Goal: Task Accomplishment & Management: Manage account settings

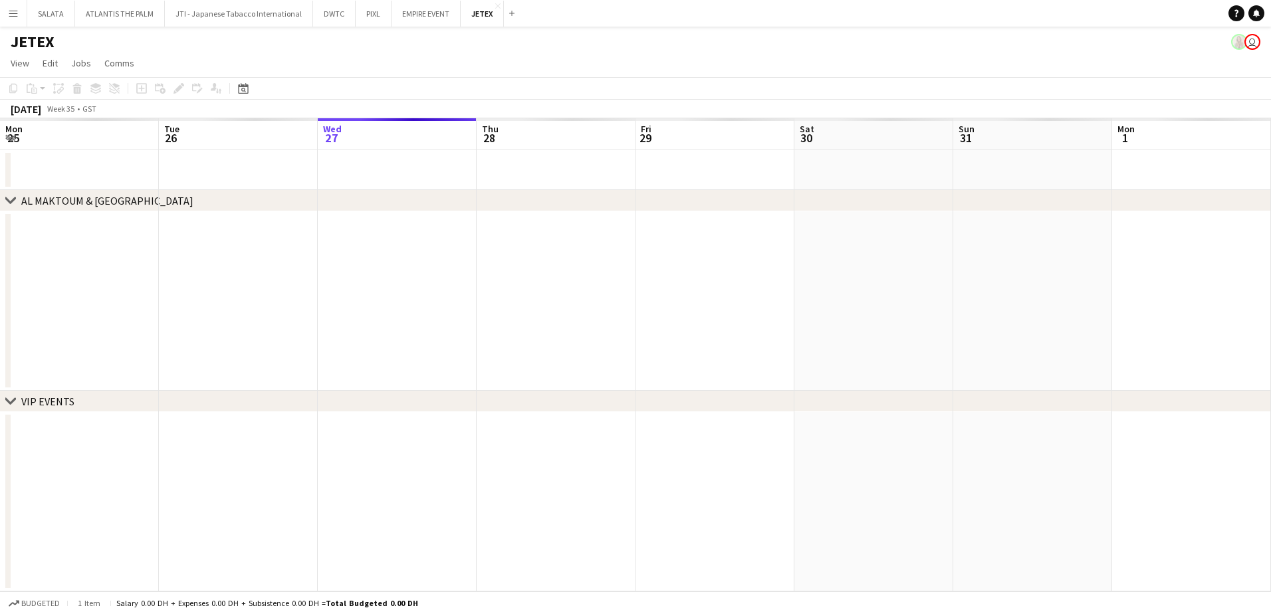
scroll to position [0, 503]
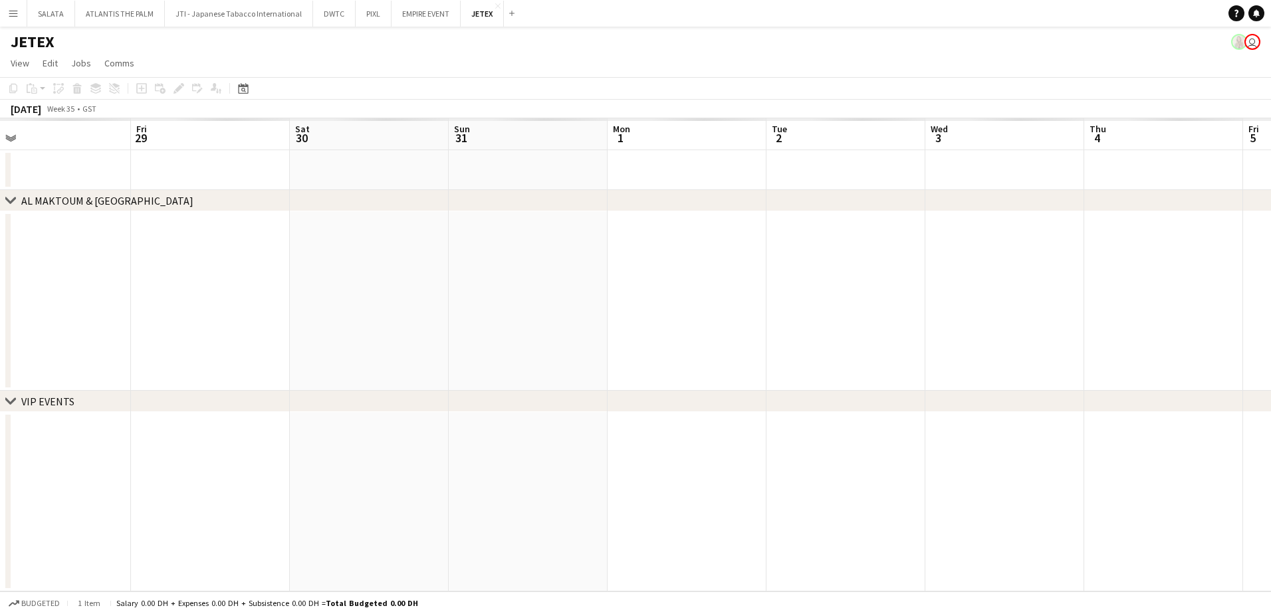
drag, startPoint x: 857, startPoint y: 416, endPoint x: 738, endPoint y: 403, distance: 119.7
click at [418, 408] on div "chevron-right AL [GEOGRAPHIC_DATA] chevron-right VIP EVENTS Mon 25 Tue 26 Wed 2…" at bounding box center [635, 354] width 1271 height 473
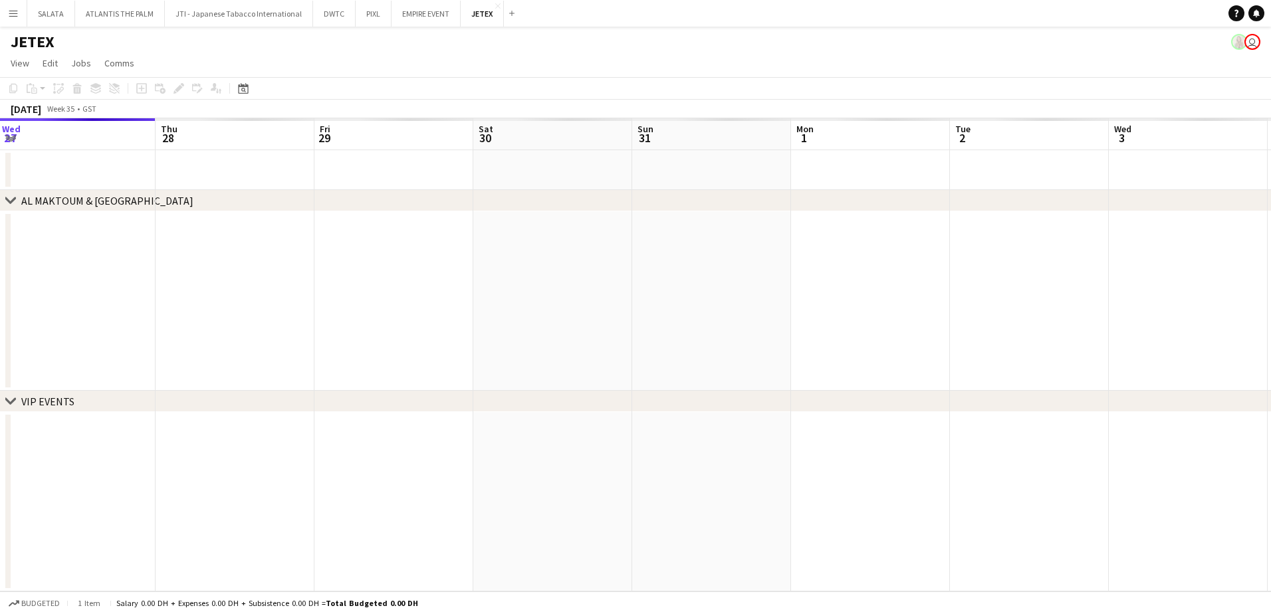
drag, startPoint x: 946, startPoint y: 348, endPoint x: 460, endPoint y: 348, distance: 485.4
click at [460, 348] on app-calendar-viewport "Mon 25 Tue 26 Wed 27 Thu 28 Fri 29 Sat 30 Sun 31 Mon 1 Tue 2 Wed 3 Thu 4 Fri 5 …" at bounding box center [635, 354] width 1271 height 473
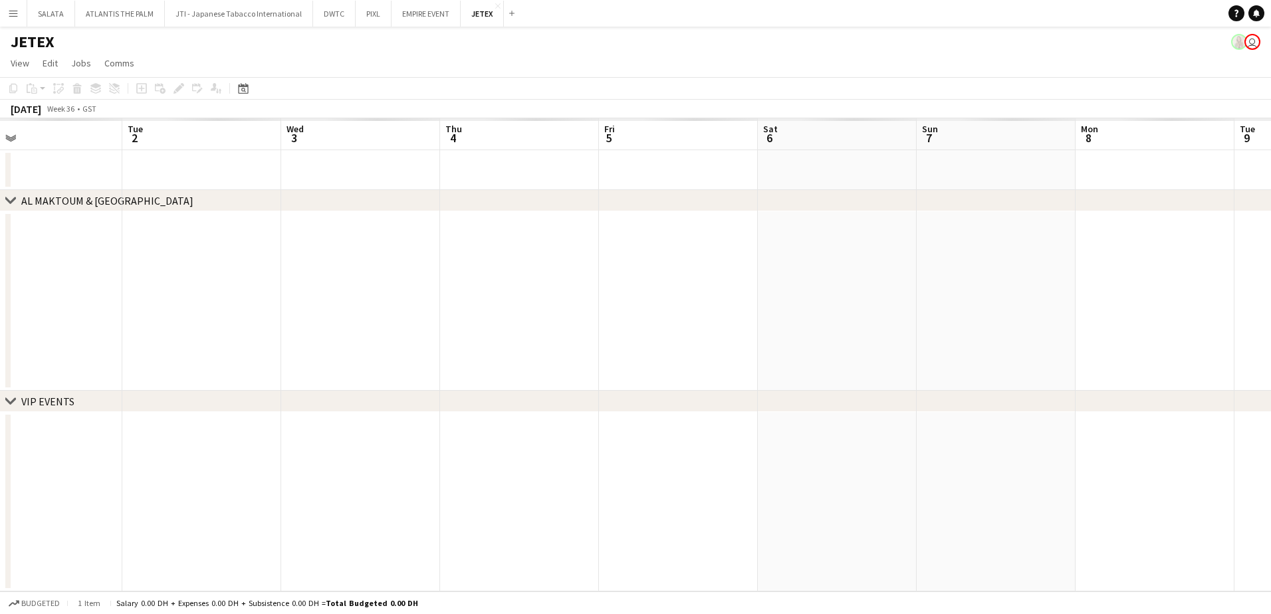
drag, startPoint x: 561, startPoint y: 329, endPoint x: 531, endPoint y: 334, distance: 29.6
click at [531, 334] on app-calendar-viewport "Sat 30 Sun 31 Mon 1 Tue 2 Wed 3 Thu 4 Fri 5 Sat 6 Sun 7 Mon 8 Tue 9 Wed 10 Thu …" at bounding box center [635, 354] width 1271 height 473
drag, startPoint x: 882, startPoint y: 320, endPoint x: 380, endPoint y: 328, distance: 502.7
click at [380, 328] on app-calendar-viewport "Sun 31 Mon 1 Tue 2 Wed 3 Thu 4 Fri 5 Sat 6 Sun 7 Mon 8 Tue 9 Wed 10 Thu 11 Fri …" at bounding box center [635, 354] width 1271 height 473
drag, startPoint x: 936, startPoint y: 315, endPoint x: 358, endPoint y: 337, distance: 578.9
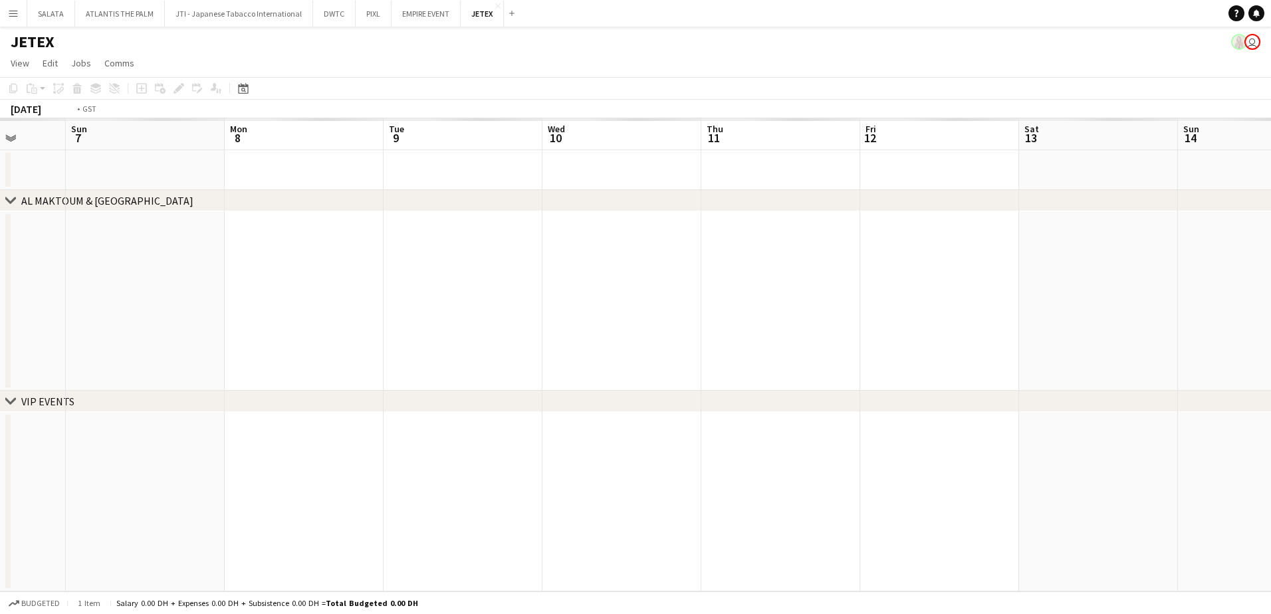
click at [358, 337] on app-calendar-viewport "Thu 4 Fri 5 Sat 6 Sun 7 Mon 8 Tue 9 Wed 10 Thu 11 Fri 12 Sat 13 Sun 14 Mon 15 T…" at bounding box center [635, 354] width 1271 height 473
click at [444, 351] on app-calendar-viewport "Sun 7 Mon 8 Tue 9 Wed 10 Thu 11 Fri 12 Sat 13 Sun 14 Mon 15 Tue 16 Wed 17 Thu 1…" at bounding box center [635, 354] width 1271 height 473
drag, startPoint x: 420, startPoint y: 312, endPoint x: 834, endPoint y: 309, distance: 414.9
click at [944, 313] on app-calendar-viewport "Thu 11 Fri 12 Sat 13 Sun 14 Mon 15 Tue 16 Wed 17 Thu 18 Fri 19 Sat 20 Sun 21 Mo…" at bounding box center [635, 354] width 1271 height 473
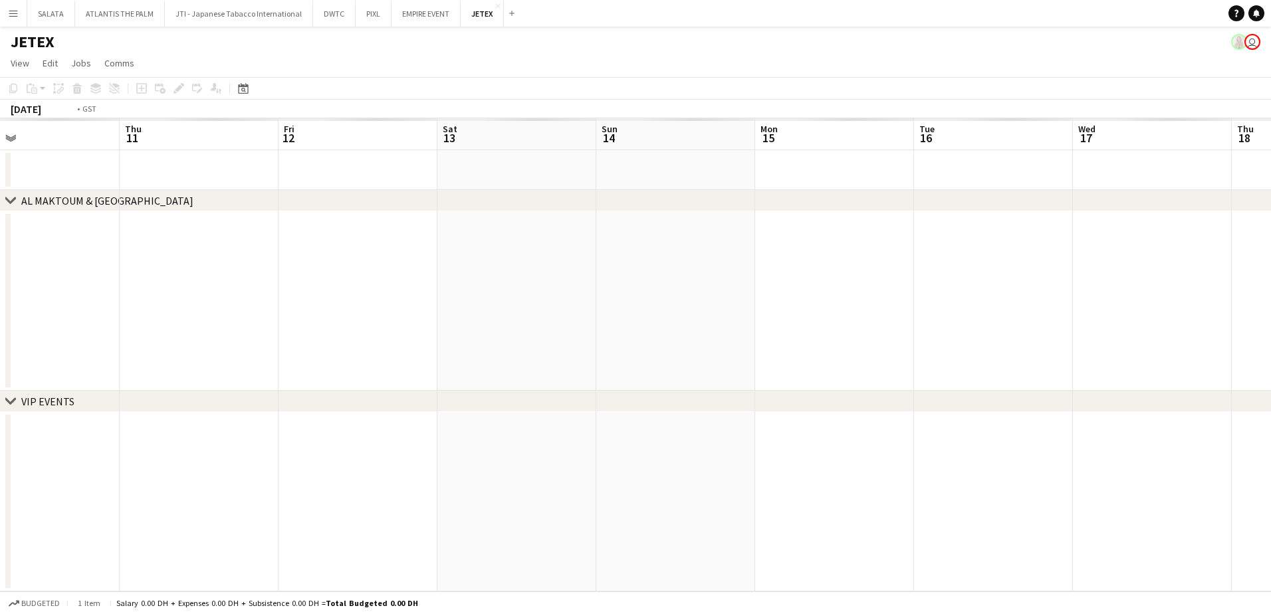
drag, startPoint x: 648, startPoint y: 309, endPoint x: 1023, endPoint y: 300, distance: 375.8
click at [1065, 307] on app-calendar-viewport "Mon 8 Tue 9 Wed 10 Thu 11 Fri 12 Sat 13 Sun 14 Mon 15 Tue 16 Wed 17 Thu 18 Fri …" at bounding box center [635, 354] width 1271 height 473
drag, startPoint x: 850, startPoint y: 330, endPoint x: 673, endPoint y: 310, distance: 178.1
click at [936, 329] on app-calendar-viewport "Mon 1 Tue 2 Wed 3 Thu 4 Fri 5 Sat 6 Sun 7 Mon 8 Tue 9 Wed 10 Thu 11 Fri 12 Sat …" at bounding box center [635, 354] width 1271 height 473
drag, startPoint x: 582, startPoint y: 342, endPoint x: 475, endPoint y: 329, distance: 107.9
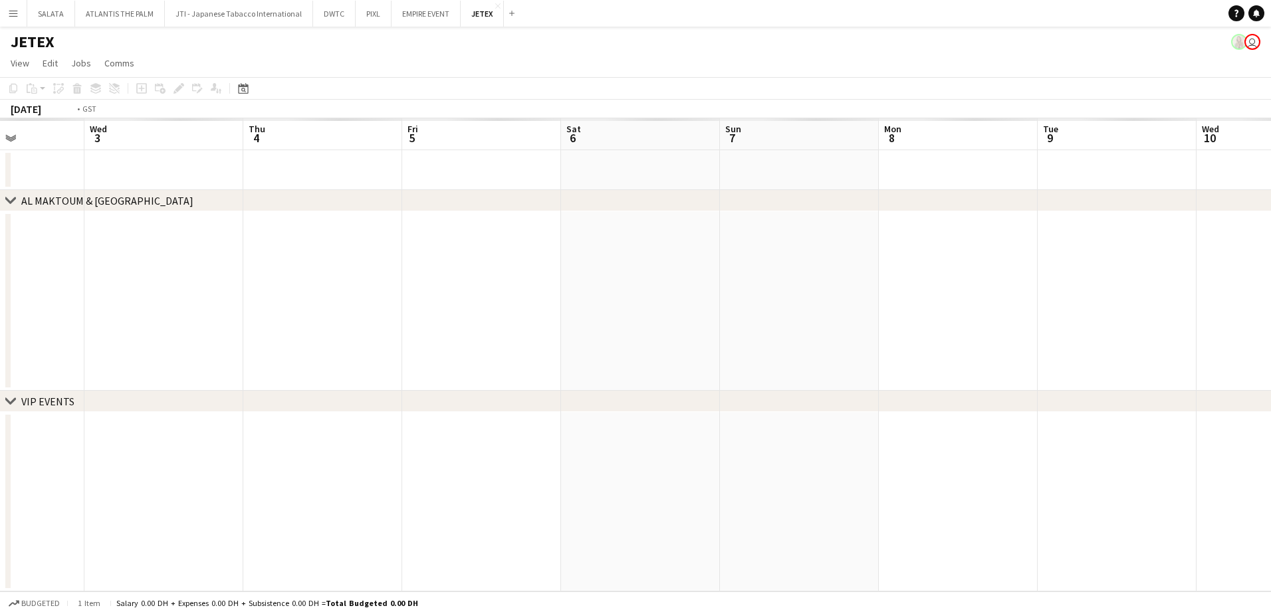
click at [852, 344] on app-calendar-viewport "Sun 31 Mon 1 Tue 2 Wed 3 Thu 4 Fri 5 Sat 6 Sun 7 Mon 8 Tue 9 Wed 10 Thu 11 Fri …" at bounding box center [635, 354] width 1271 height 473
drag, startPoint x: 944, startPoint y: 359, endPoint x: 434, endPoint y: 327, distance: 511.7
click at [942, 359] on app-calendar-viewport "Fri 29 Sat 30 Sun 31 Mon 1 Tue 2 Wed 3 Thu 4 Fri 5 Sat 6 Sun 7 Mon 8 Tue 9 Wed …" at bounding box center [635, 354] width 1271 height 473
drag, startPoint x: 1052, startPoint y: 340, endPoint x: 881, endPoint y: 306, distance: 174.2
click at [1032, 337] on app-calendar-viewport "Tue 26 Wed 27 Thu 28 Fri 29 Sat 30 Sun 31 Mon 1 Tue 2 Wed 3 Thu 4 Fri 5 Sat 6 S…" at bounding box center [635, 354] width 1271 height 473
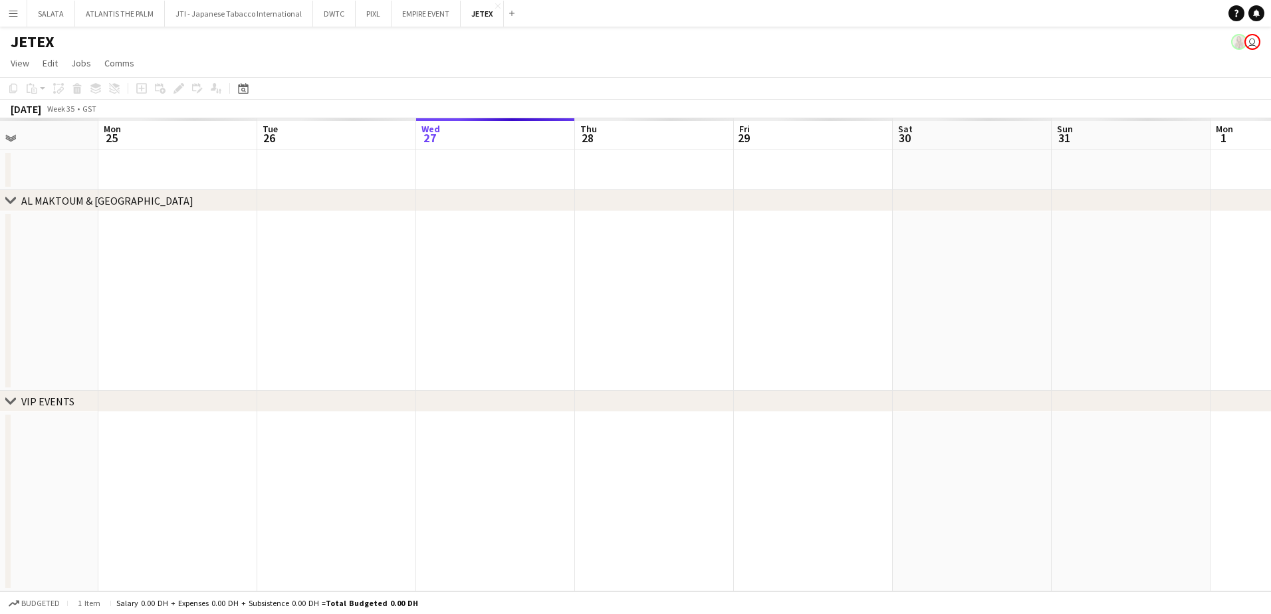
click at [991, 332] on app-calendar-viewport "Fri 22 Sat 23 Sun 24 Mon 25 Tue 26 Wed 27 Thu 28 Fri 29 Sat 30 Sun 31 Mon 1 Tue…" at bounding box center [635, 354] width 1271 height 473
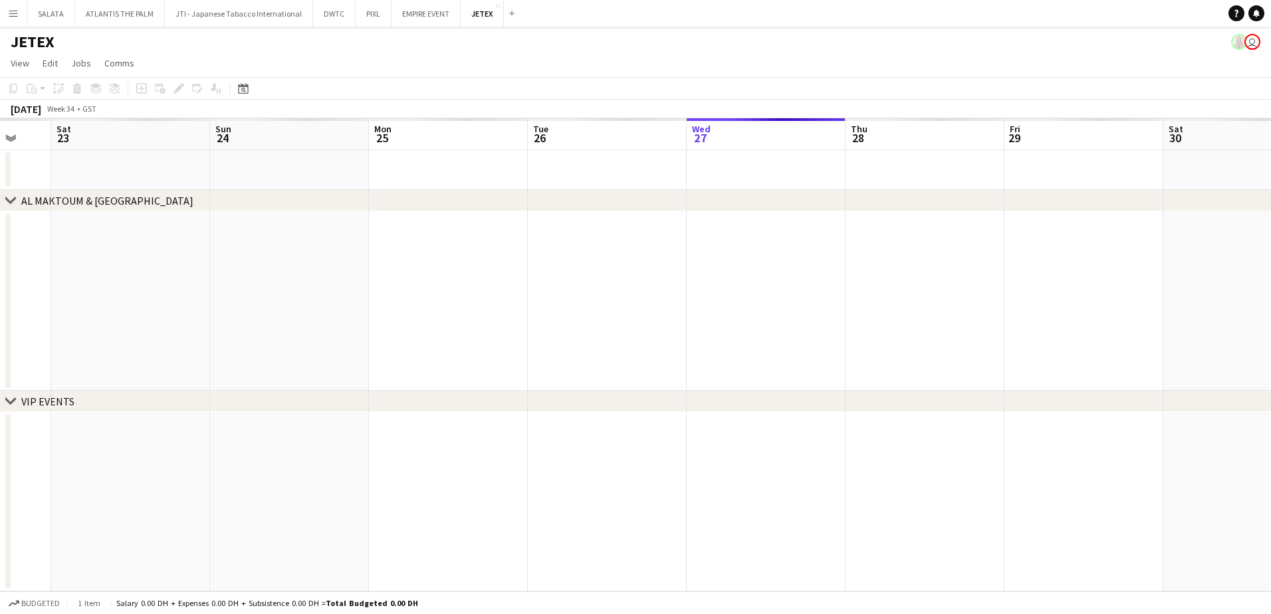
scroll to position [0, 448]
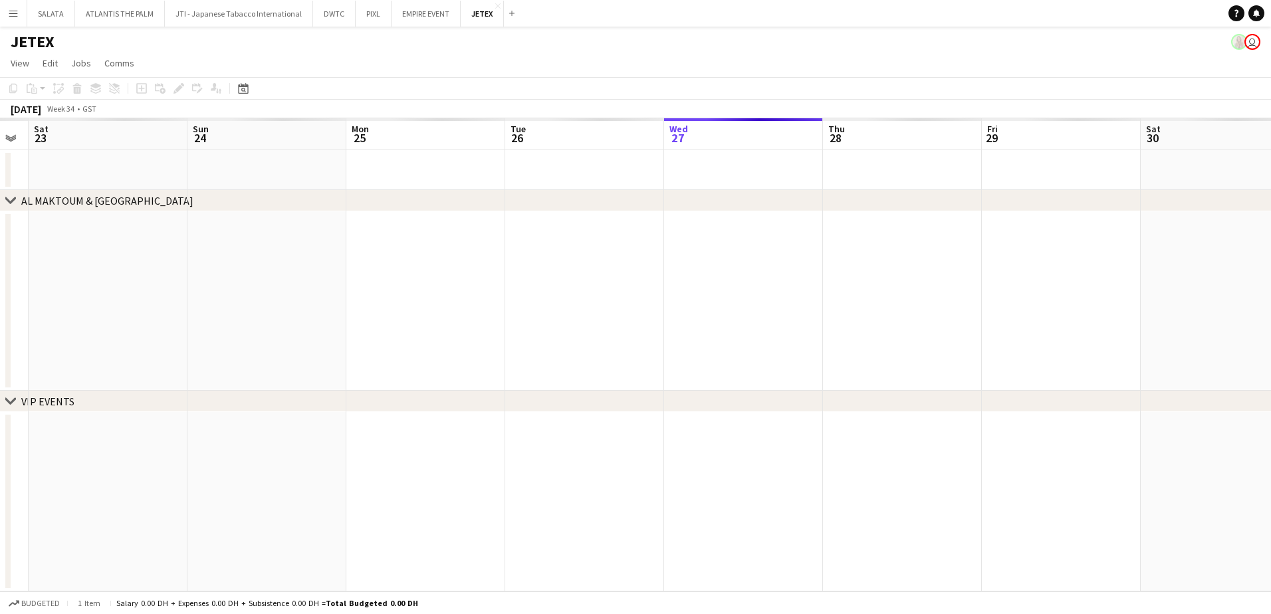
drag, startPoint x: 737, startPoint y: 338, endPoint x: 360, endPoint y: 335, distance: 377.0
click at [360, 335] on app-calendar-viewport "Wed 20 Thu 21 Fri 22 Sat 23 Sun 24 Mon 25 Tue 26 Wed 27 Thu 28 Fri 29 Sat 30 Su…" at bounding box center [635, 354] width 1271 height 473
drag, startPoint x: 779, startPoint y: 288, endPoint x: 1052, endPoint y: 302, distance: 273.0
click at [650, 299] on app-calendar-viewport "Fri 22 Sat 23 Sun 24 Mon 25 Tue 26 Wed 27 Thu 28 Fri 29 Sat 30 Sun 31 Mon 1 Tue…" at bounding box center [635, 354] width 1271 height 473
drag, startPoint x: 1170, startPoint y: 297, endPoint x: 1118, endPoint y: 295, distance: 52.5
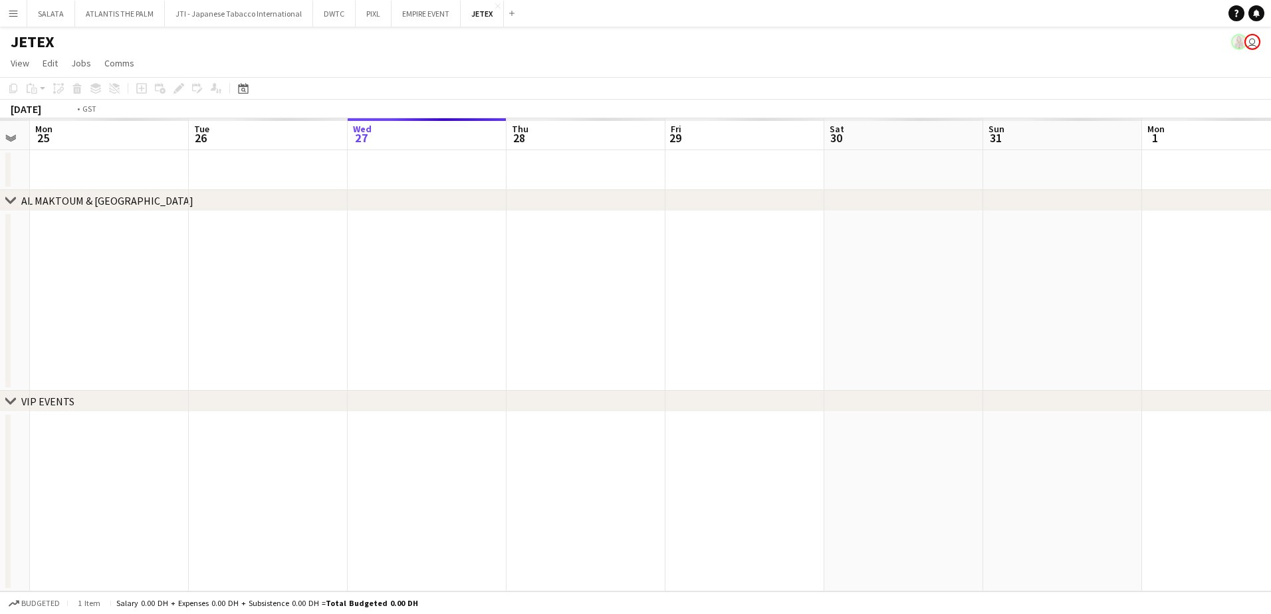
click at [1118, 295] on app-calendar-viewport "Fri 22 Sat 23 Sun 24 Mon 25 Tue 26 Wed 27 Thu 28 Fri 29 Sat 30 Sun 31 Mon 1 Tue…" at bounding box center [635, 354] width 1271 height 473
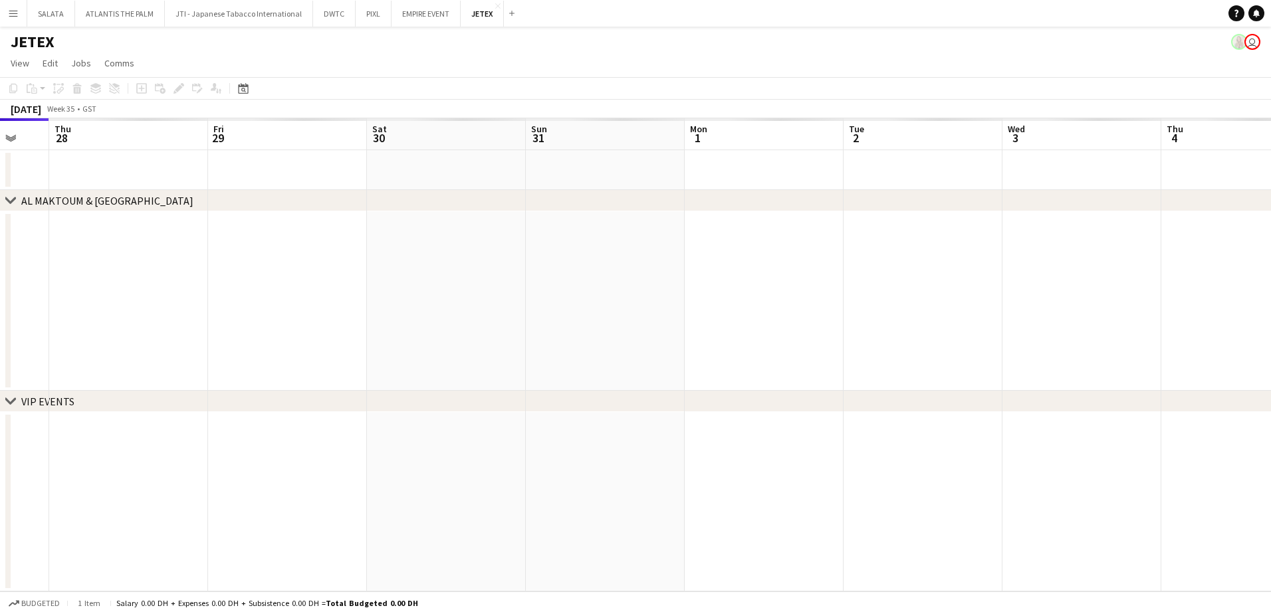
drag, startPoint x: 1127, startPoint y: 302, endPoint x: 707, endPoint y: 301, distance: 419.6
click at [707, 301] on app-calendar-viewport "Mon 25 Tue 26 Wed 27 Thu 28 Fri 29 Sat 30 Sun 31 Mon 1 Tue 2 Wed 3 Thu 4 Fri 5 …" at bounding box center [635, 354] width 1271 height 473
drag, startPoint x: 1100, startPoint y: 309, endPoint x: 626, endPoint y: 311, distance: 473.4
click at [626, 311] on app-calendar-viewport "Mon 25 Tue 26 Wed 27 Thu 28 Fri 29 Sat 30 Sun 31 Mon 1 Tue 2 Wed 3 Thu 4 Fri 5 …" at bounding box center [635, 354] width 1271 height 473
drag, startPoint x: 1083, startPoint y: 311, endPoint x: 711, endPoint y: 315, distance: 371.7
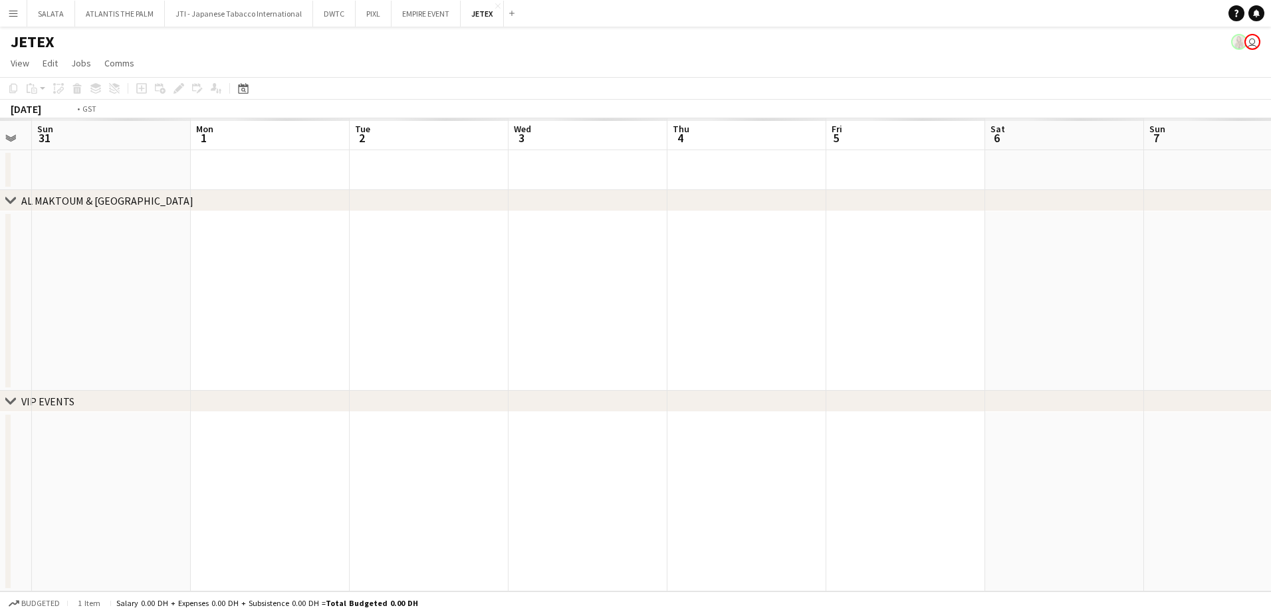
click at [711, 315] on app-calendar-viewport "Thu 28 Fri 29 Sat 30 Sun 31 Mon 1 Tue 2 Wed 3 Thu 4 Fri 5 Sat 6 Sun 7 Mon 8 Tue…" at bounding box center [635, 354] width 1271 height 473
drag, startPoint x: 1127, startPoint y: 315, endPoint x: 715, endPoint y: 324, distance: 411.7
click at [715, 324] on app-calendar-viewport "Mon 1 Tue 2 Wed 3 Thu 4 Fri 5 Sat 6 Sun 7 Mon 8 Tue 9 Wed 10 Thu 11 Fri 12 Sat …" at bounding box center [635, 354] width 1271 height 473
drag, startPoint x: 1226, startPoint y: 324, endPoint x: 669, endPoint y: 347, distance: 557.7
click at [723, 333] on app-calendar-viewport "Tue 2 Wed 3 Thu 4 Fri 5 Sat 6 Sun 7 Mon 8 Tue 9 Wed 10 Thu 11 Fri 12 Sat 13 Sun…" at bounding box center [635, 354] width 1271 height 473
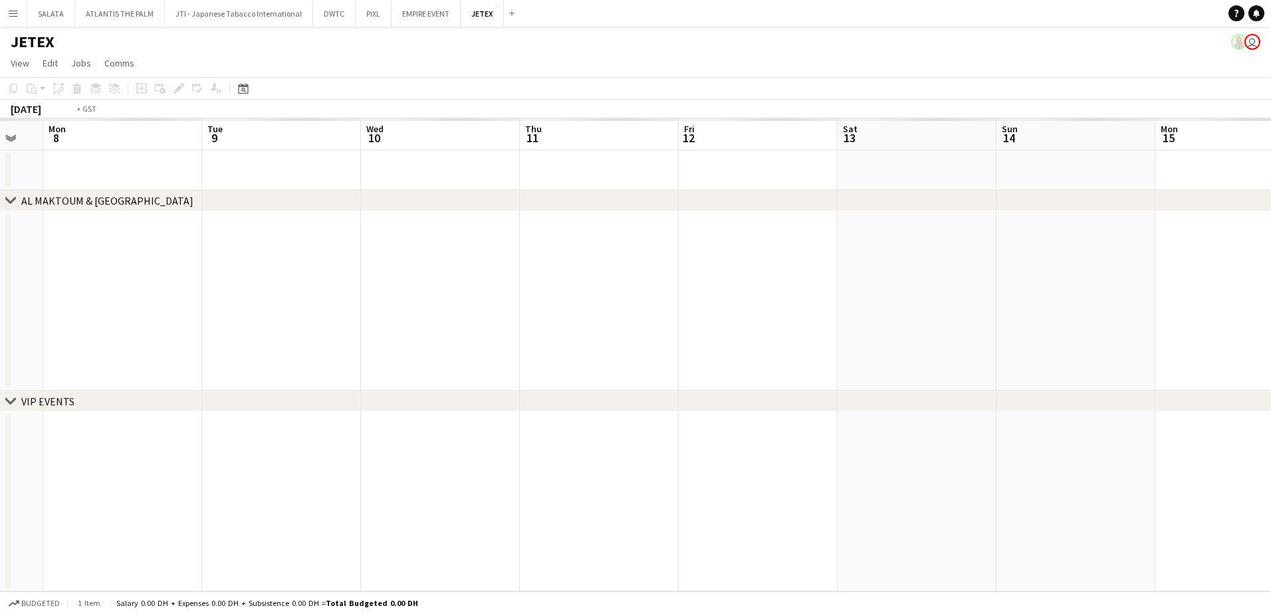
drag, startPoint x: 1039, startPoint y: 289, endPoint x: 479, endPoint y: 287, distance: 559.9
click at [479, 287] on app-calendar-viewport "Fri 5 Sat 6 Sun 7 Mon 8 Tue 9 Wed 10 Thu 11 Fri 12 Sat 13 Sun 14 Mon 15 Tue 16 …" at bounding box center [635, 354] width 1271 height 473
drag, startPoint x: 1235, startPoint y: 281, endPoint x: 490, endPoint y: 279, distance: 745.4
click at [469, 278] on app-calendar-viewport "Tue 9 Wed 10 Thu 11 Fri 12 Sat 13 Sun 14 Mon 15 Tue 16 Wed 17 Thu 18 Fri 19 Sat…" at bounding box center [635, 354] width 1271 height 473
drag, startPoint x: 955, startPoint y: 306, endPoint x: 402, endPoint y: 293, distance: 553.4
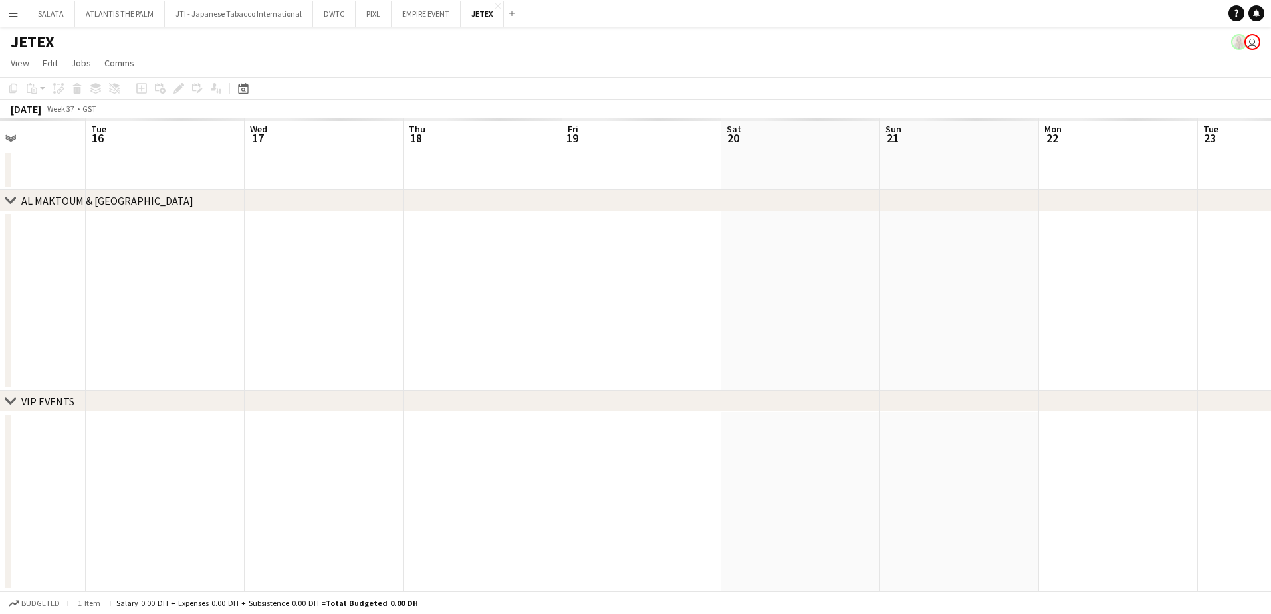
click at [402, 293] on app-calendar-viewport "Sat 13 Sun 14 Mon 15 Tue 16 Wed 17 Thu 18 Fri 19 Sat 20 Sun 21 Mon 22 Tue 23 We…" at bounding box center [635, 354] width 1271 height 473
drag, startPoint x: 1062, startPoint y: 253, endPoint x: 316, endPoint y: 225, distance: 746.6
click at [316, 225] on app-calendar-viewport "Mon 22 Tue 23 Wed 24 Thu 25 Fri 26 Sat 27 Sun 28 Mon 29 Tue 30 Wed 1 Thu 2 Fri …" at bounding box center [635, 354] width 1271 height 473
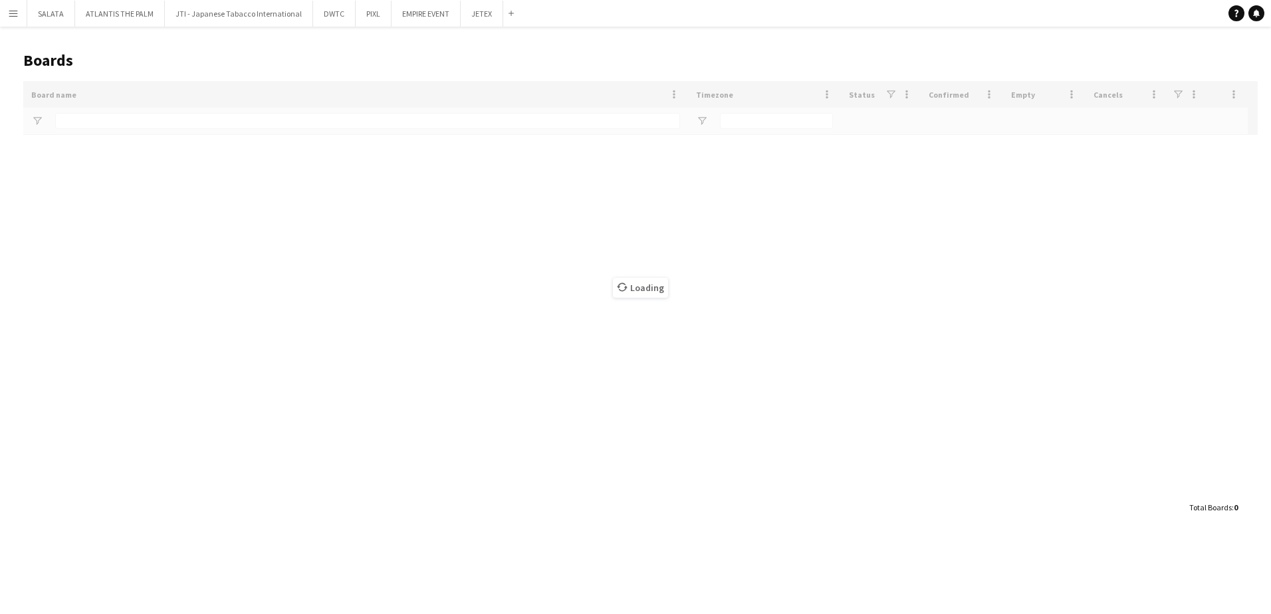
type input "*****"
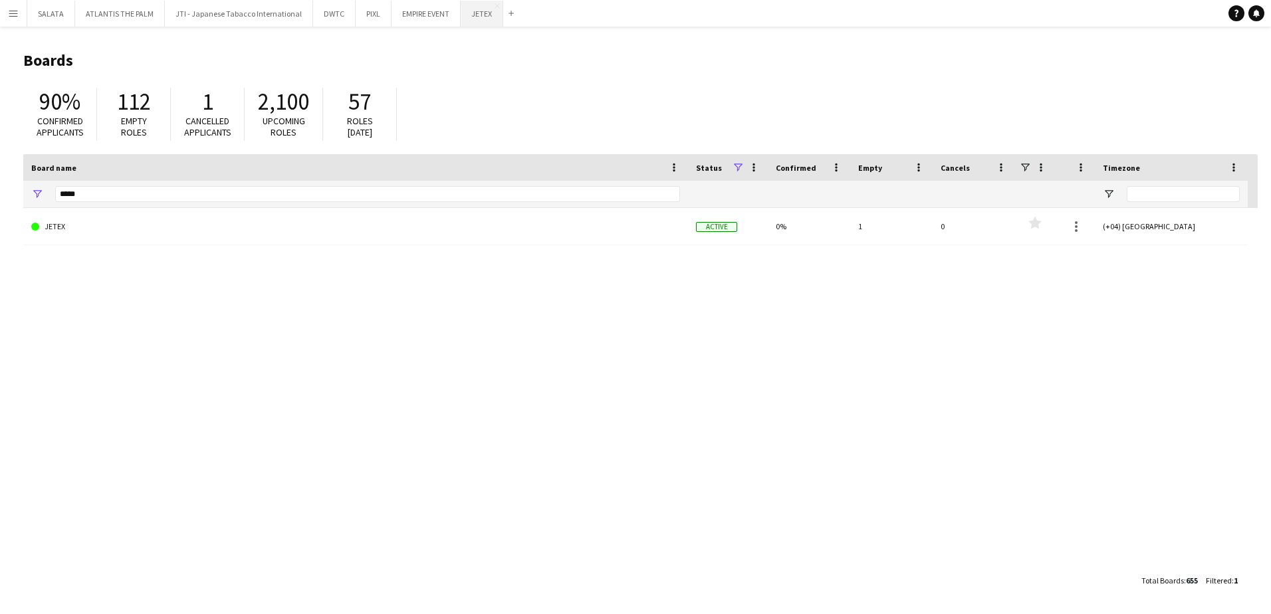
click at [473, 23] on button "JETEX Close" at bounding box center [482, 14] width 43 height 26
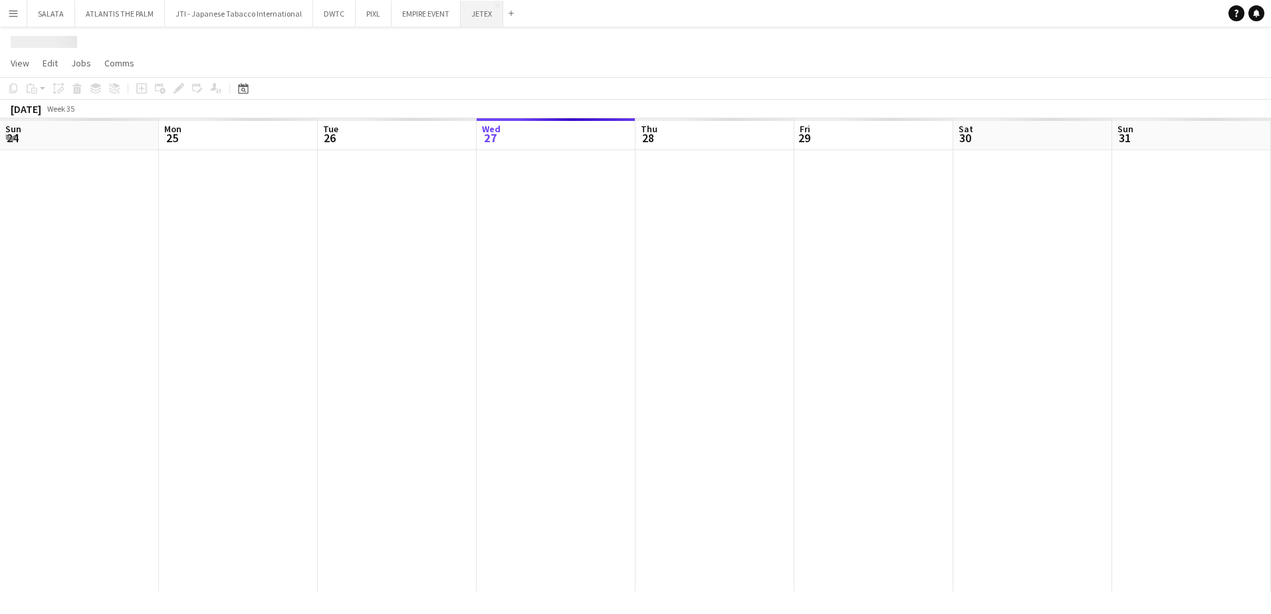
scroll to position [0, 318]
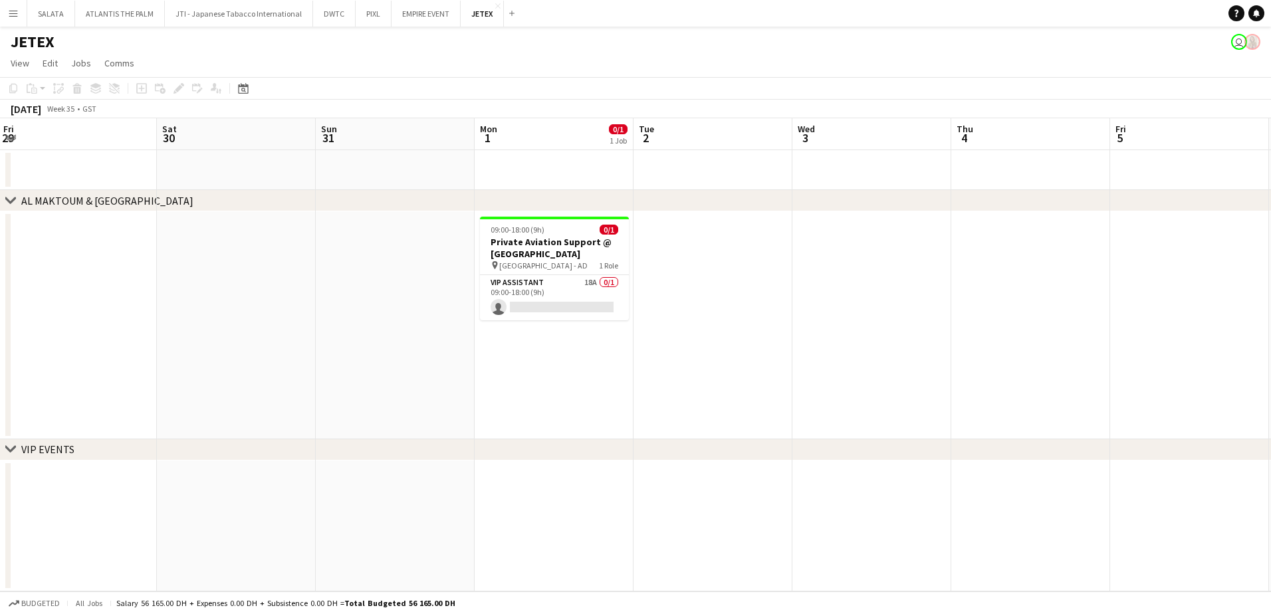
drag, startPoint x: 829, startPoint y: 349, endPoint x: 359, endPoint y: 368, distance: 470.5
click at [352, 369] on app-calendar-viewport "Tue 26 Wed 27 Thu 28 Fri 29 Sat 30 Sun 31 Mon 1 0/1 1 Job Tue 2 Wed 3 Thu 4 Fri…" at bounding box center [635, 354] width 1271 height 473
click at [582, 305] on app-card-role "VIP Assistant 18A 0/1 09:00-18:00 (9h) single-neutral-actions" at bounding box center [555, 297] width 149 height 45
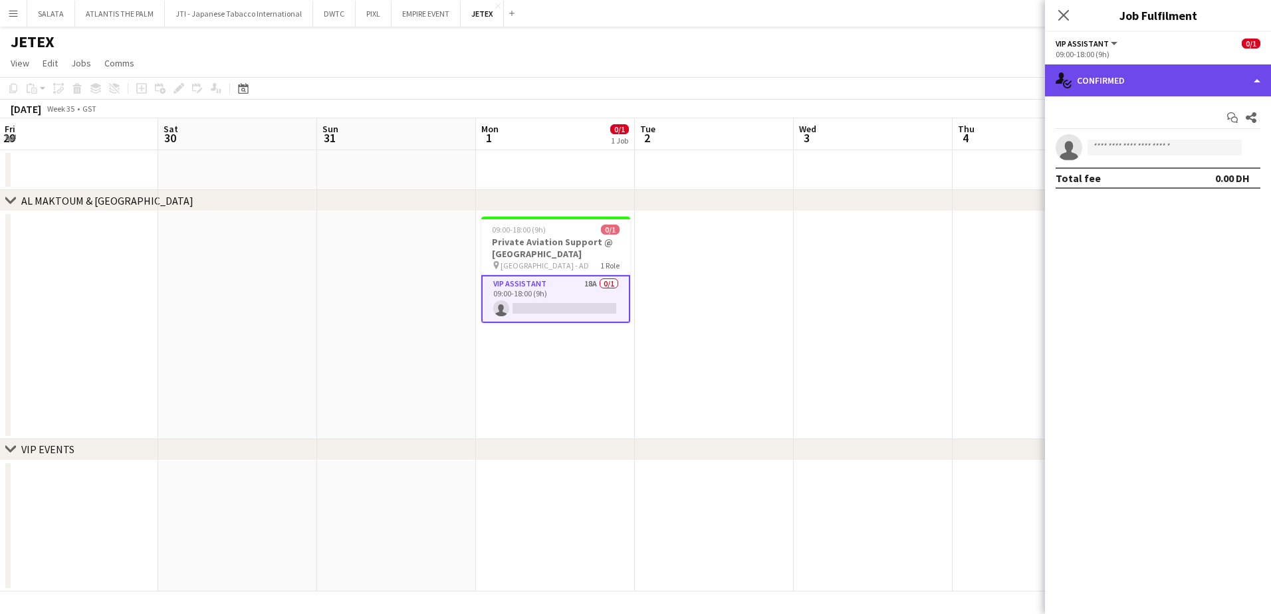
click at [1103, 88] on div "single-neutral-actions-check-2 Confirmed" at bounding box center [1158, 80] width 226 height 32
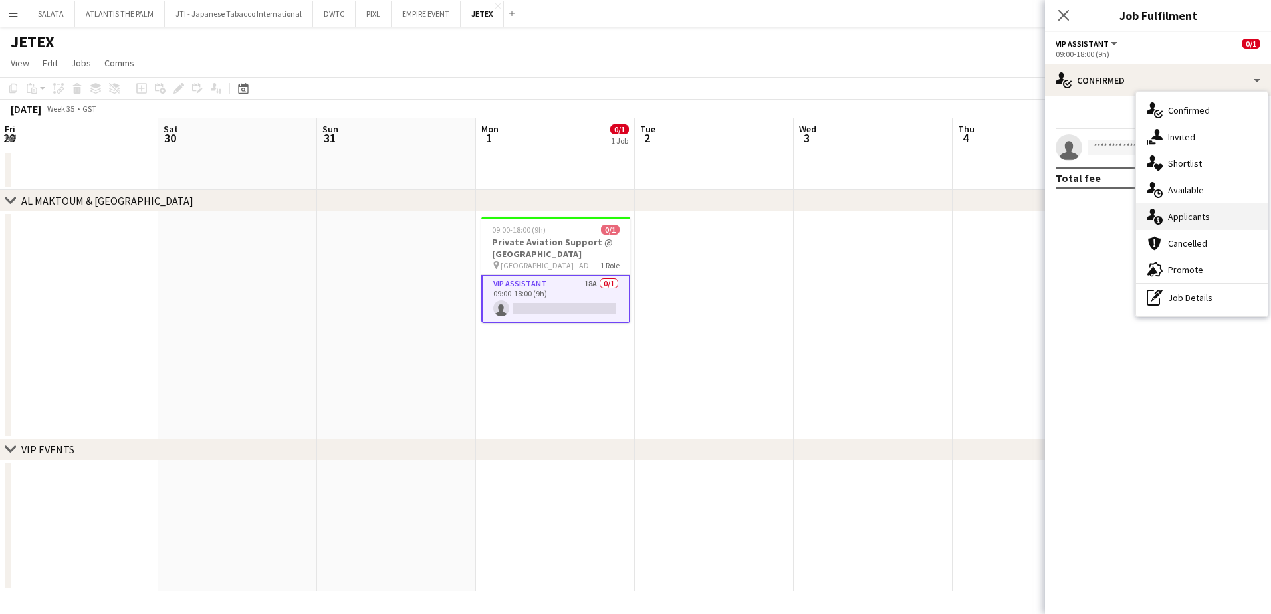
click at [1168, 213] on div "single-neutral-actions-information Applicants" at bounding box center [1202, 216] width 132 height 27
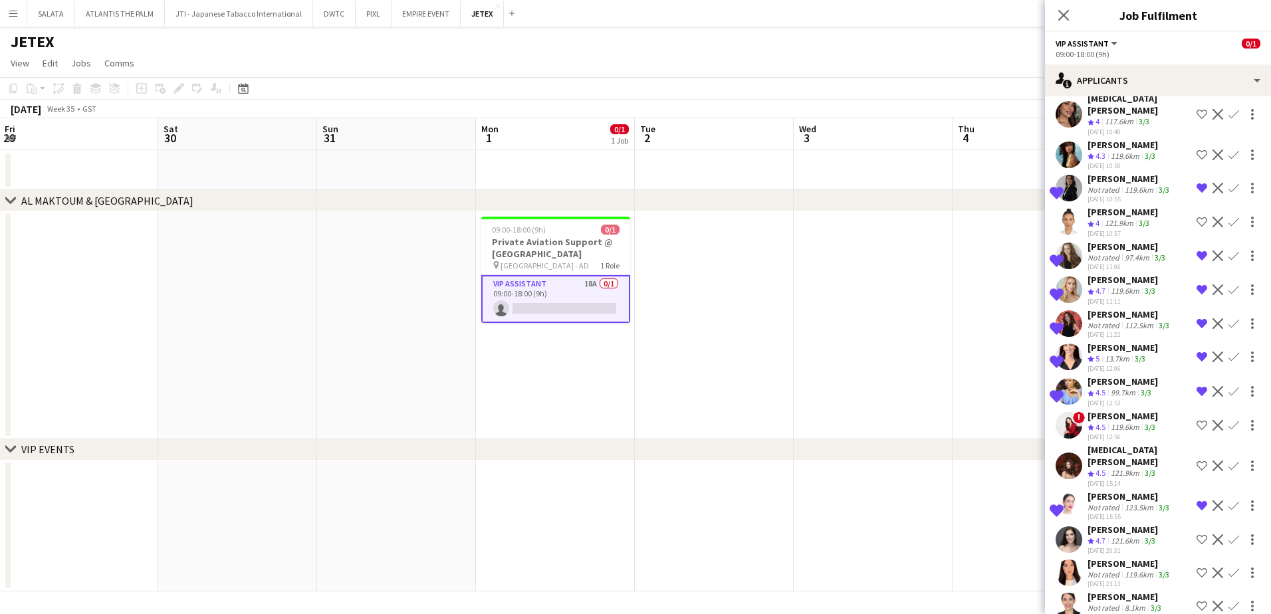
scroll to position [123, 0]
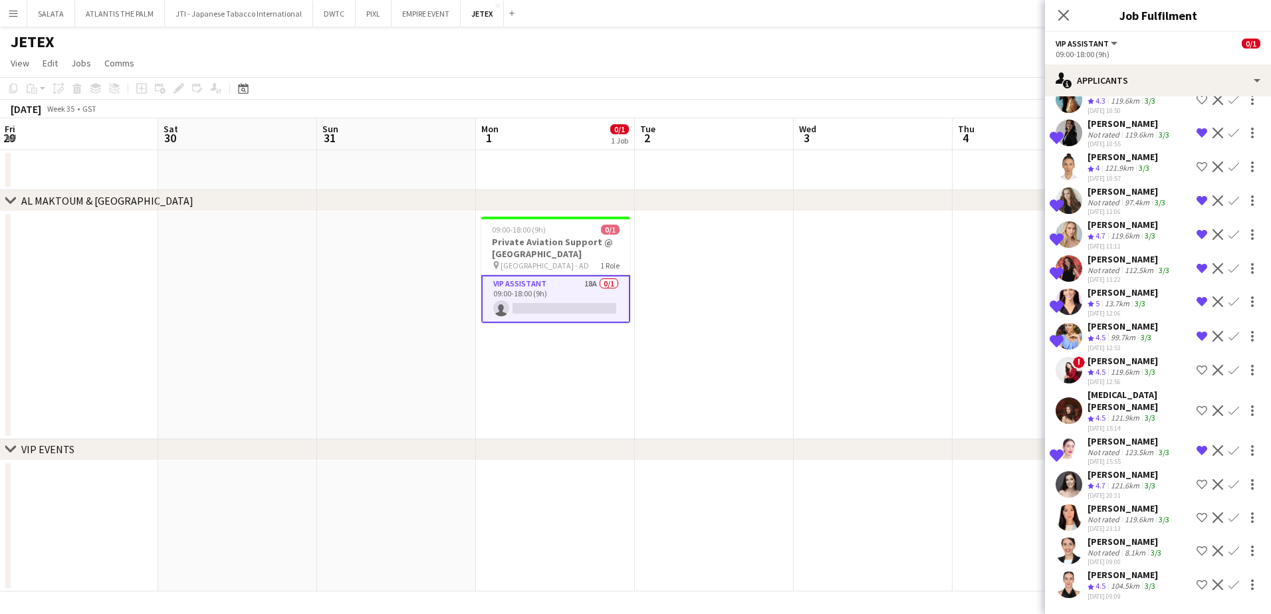
click at [1070, 575] on app-user-avatar at bounding box center [1069, 585] width 27 height 27
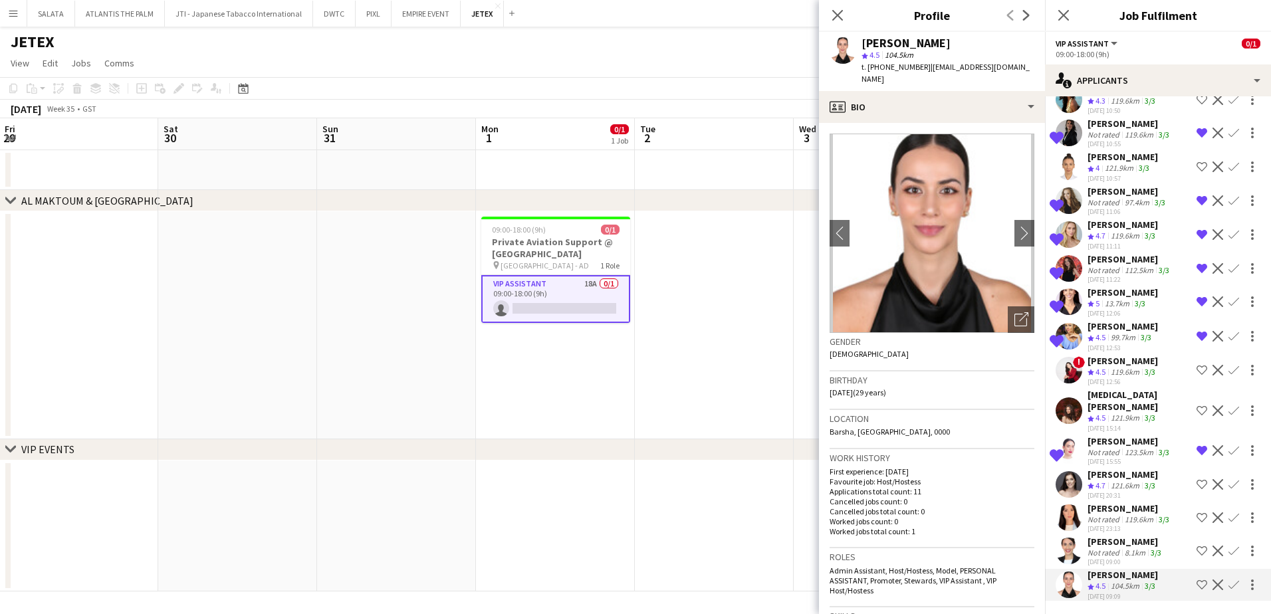
scroll to position [266, 0]
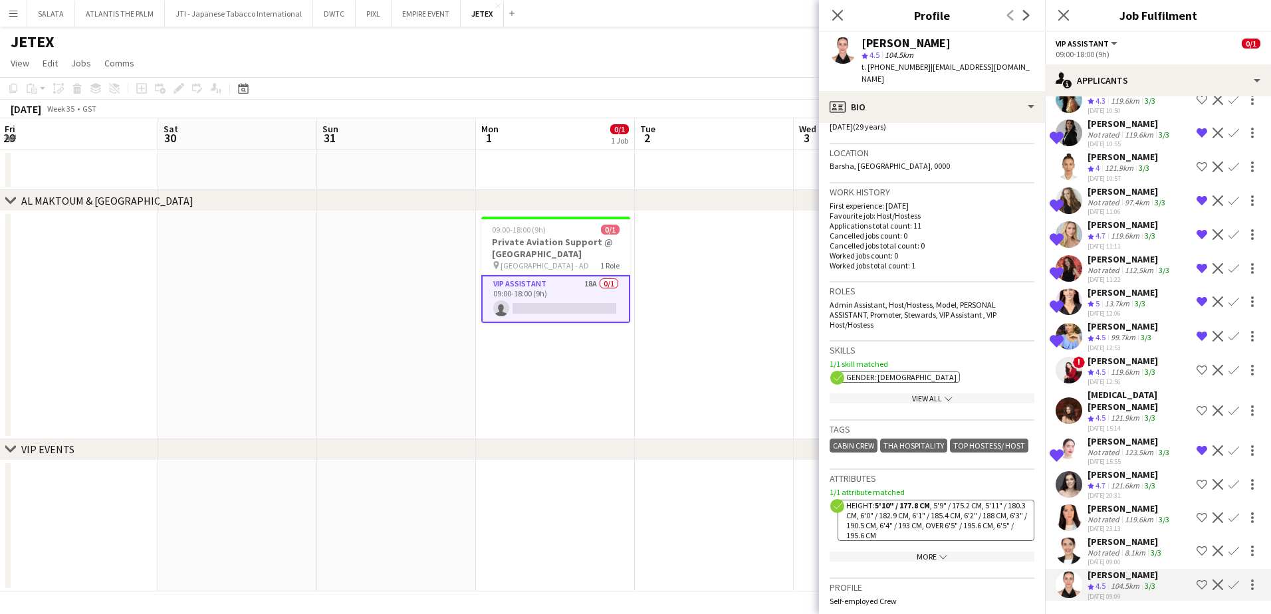
click at [937, 562] on app-icon "chevron-down" at bounding box center [942, 557] width 11 height 10
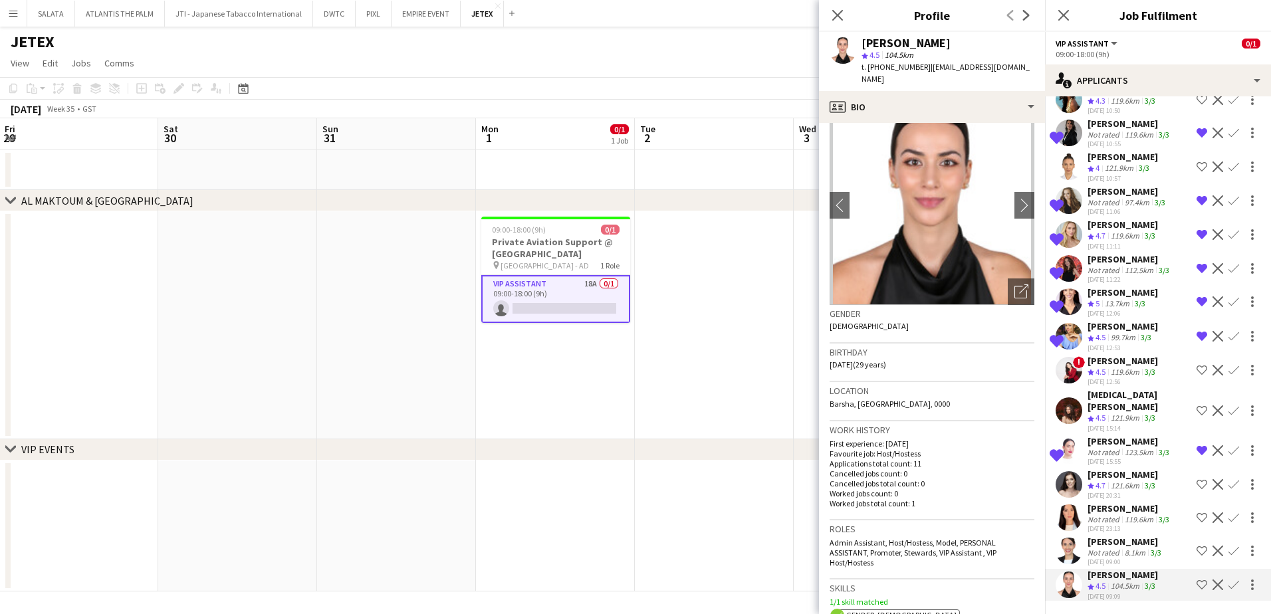
scroll to position [0, 0]
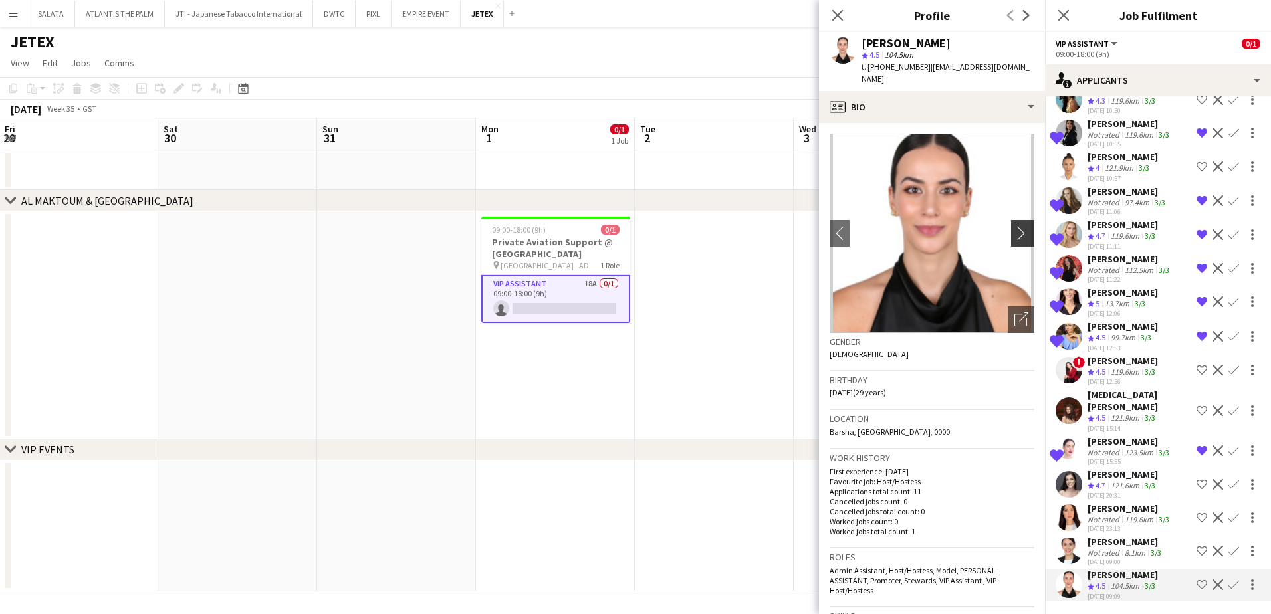
click at [1013, 228] on button "chevron-right" at bounding box center [1024, 233] width 27 height 27
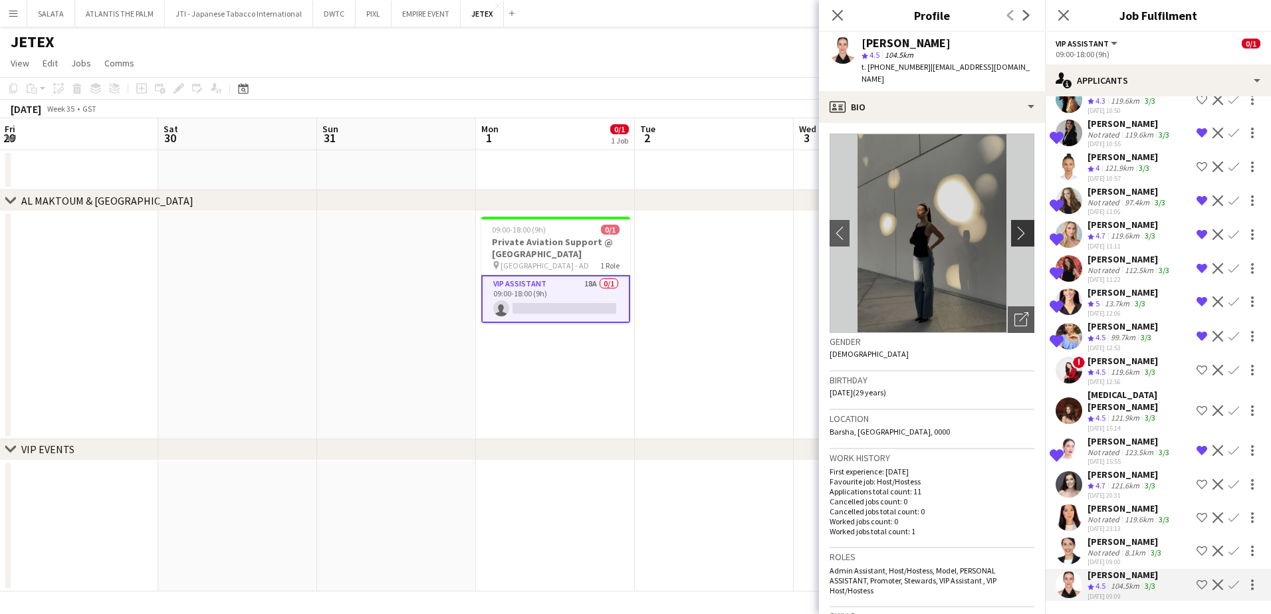
click at [1013, 228] on button "chevron-right" at bounding box center [1024, 233] width 27 height 27
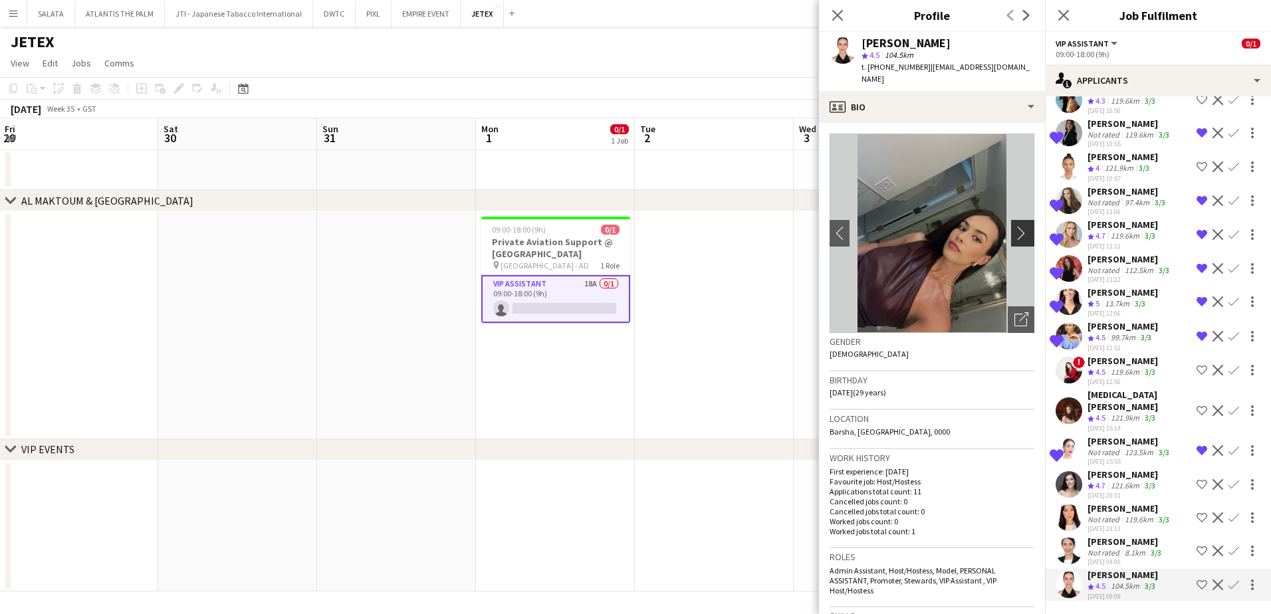
click at [1013, 228] on button "chevron-right" at bounding box center [1024, 233] width 27 height 27
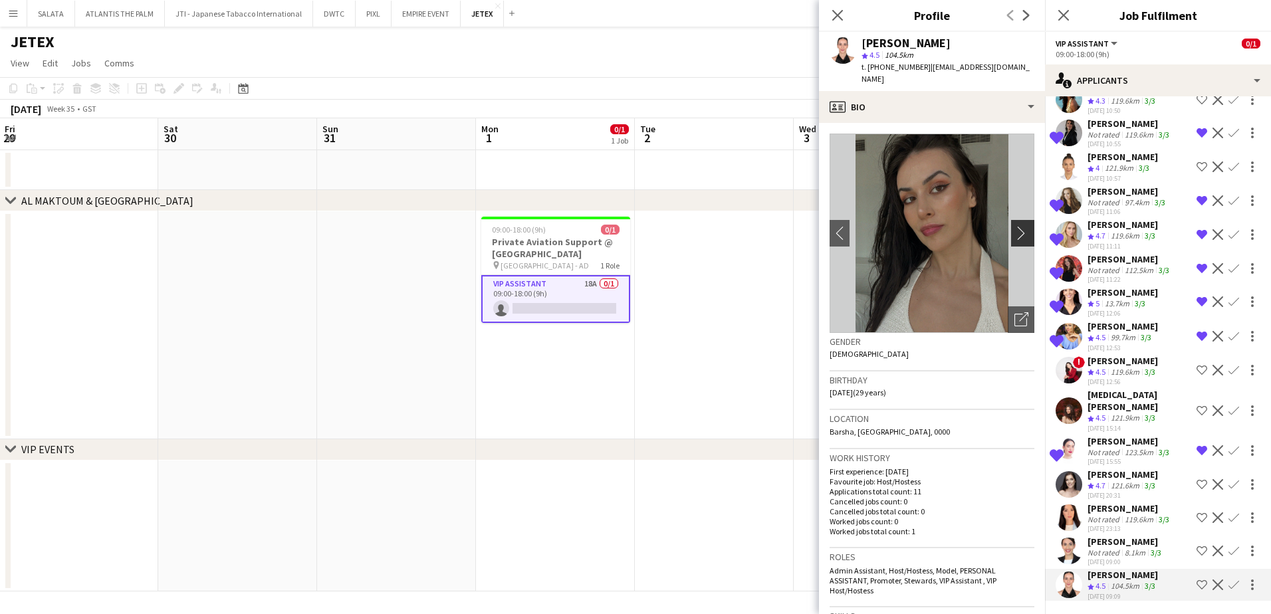
click at [1013, 228] on button "chevron-right" at bounding box center [1024, 233] width 27 height 27
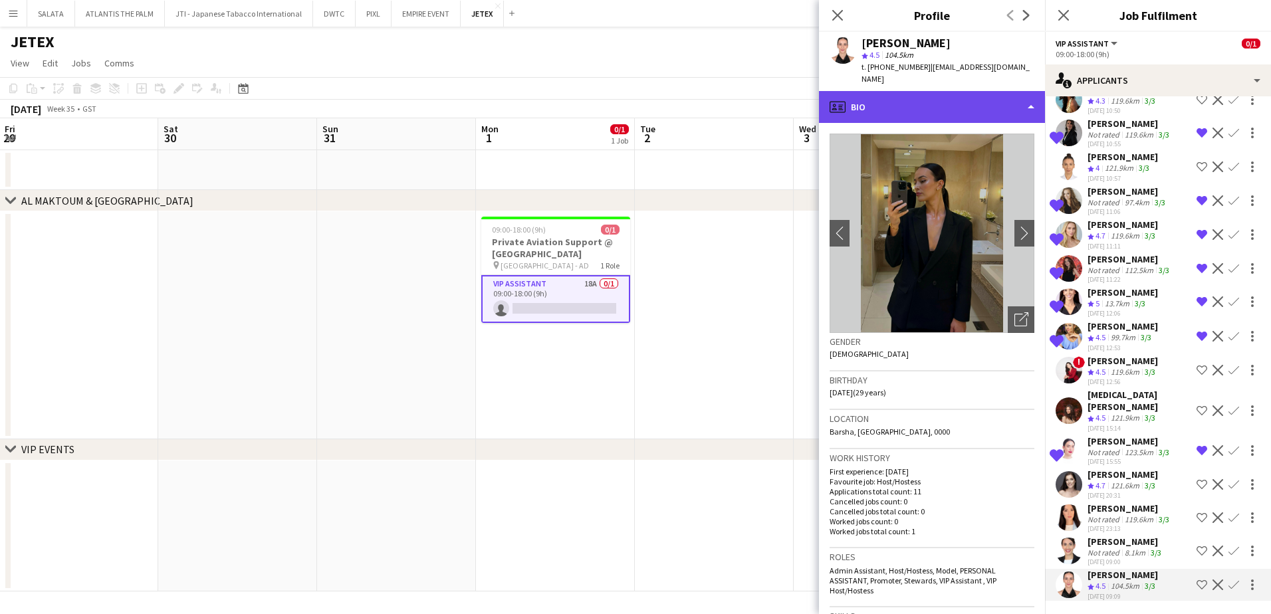
click at [876, 91] on div "profile Bio" at bounding box center [932, 107] width 226 height 32
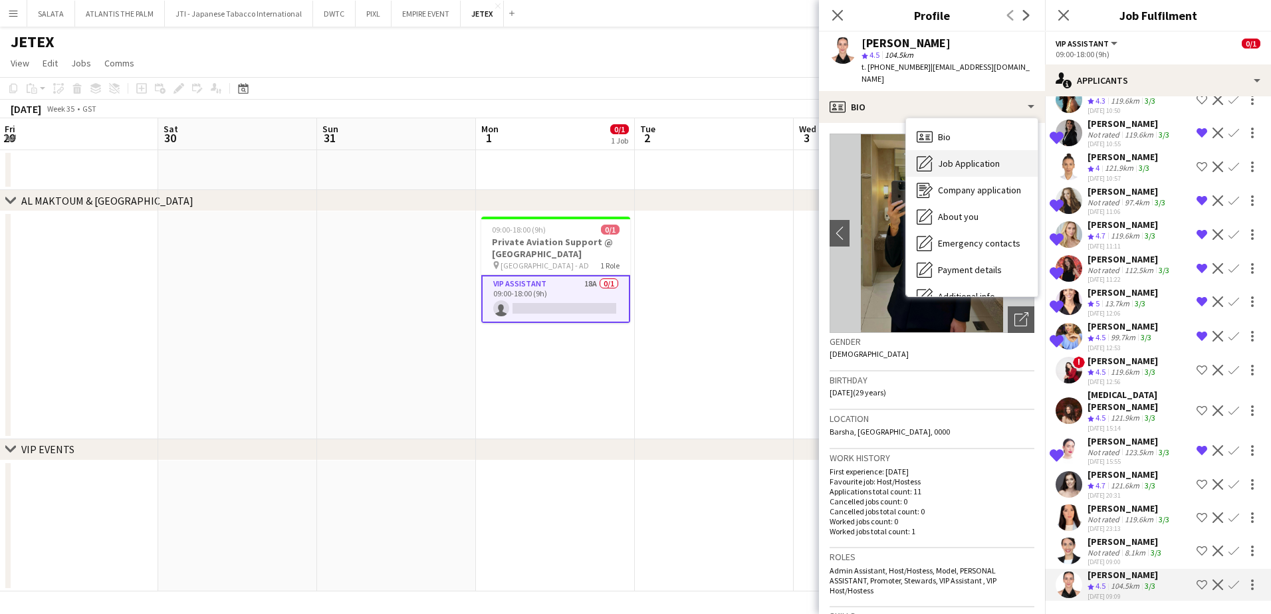
click at [935, 150] on div "Job Application Job Application" at bounding box center [972, 163] width 132 height 27
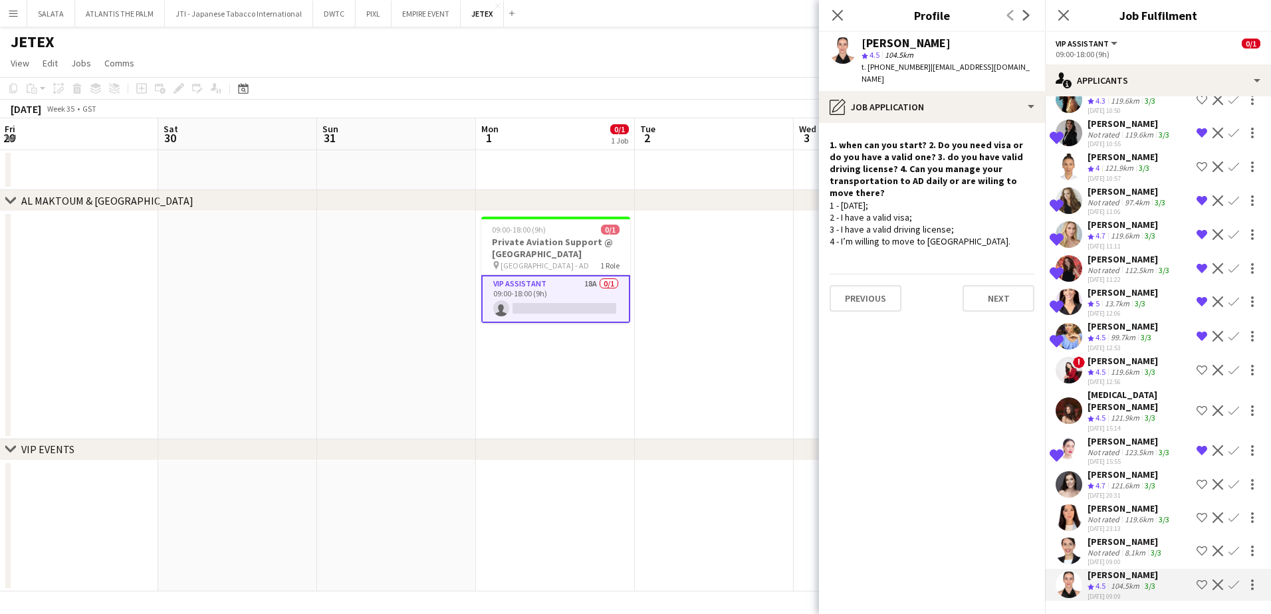
click at [1077, 538] on app-user-avatar at bounding box center [1069, 551] width 27 height 27
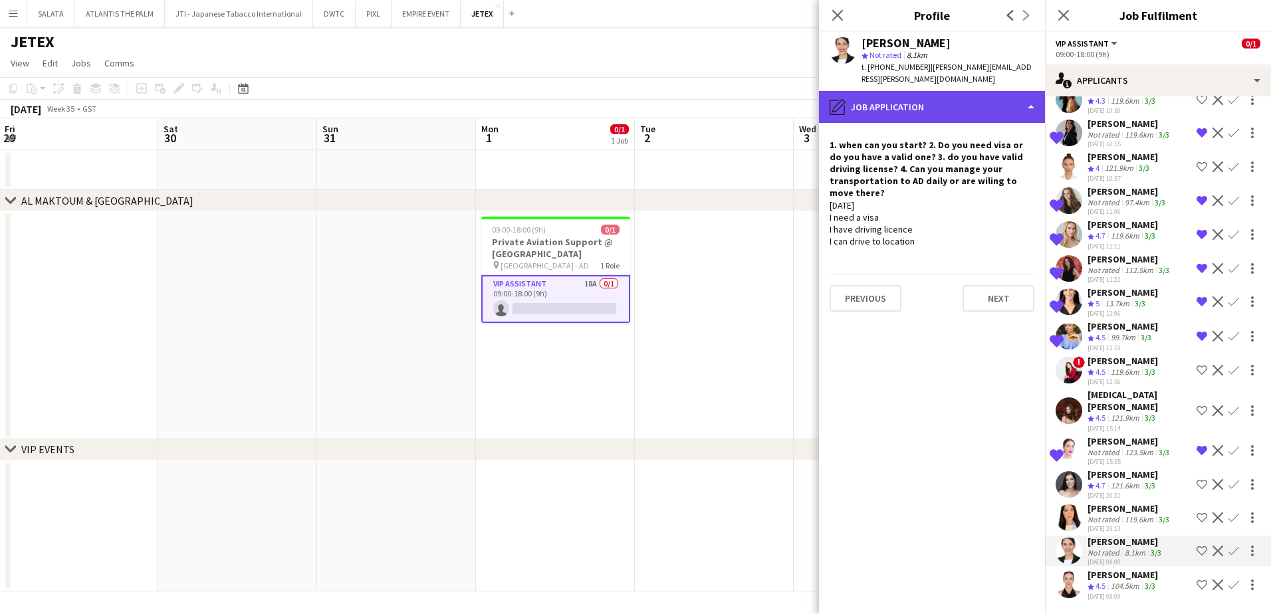
click at [876, 102] on div "pencil4 Job Application" at bounding box center [932, 107] width 226 height 32
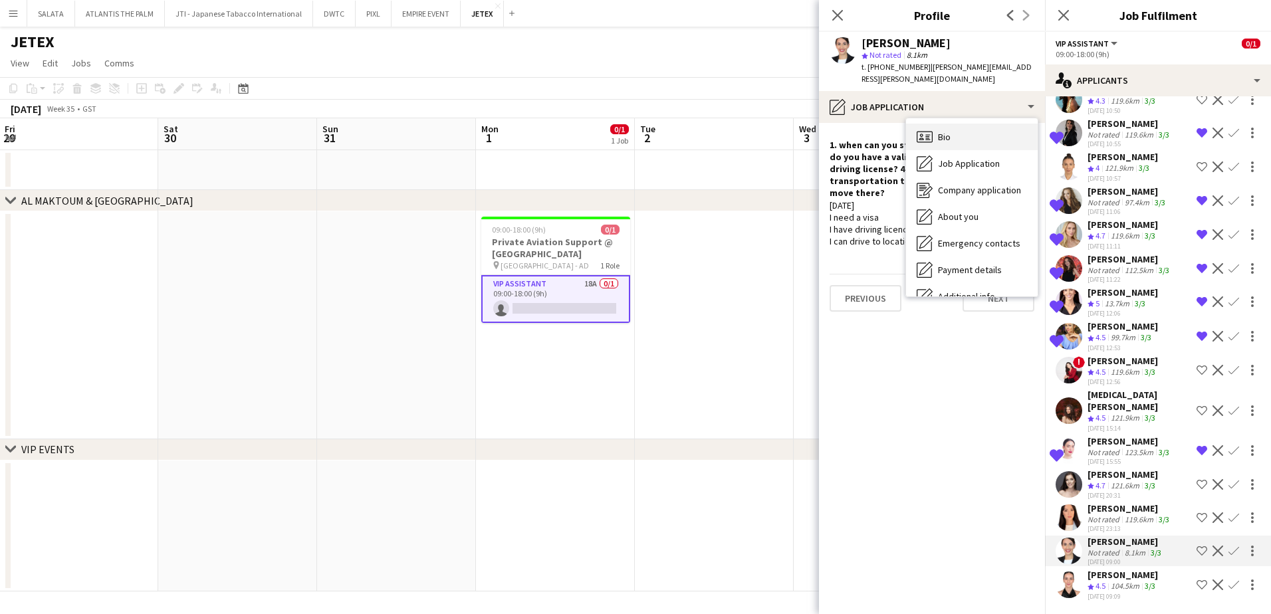
click at [922, 129] on icon "Bio" at bounding box center [925, 137] width 16 height 16
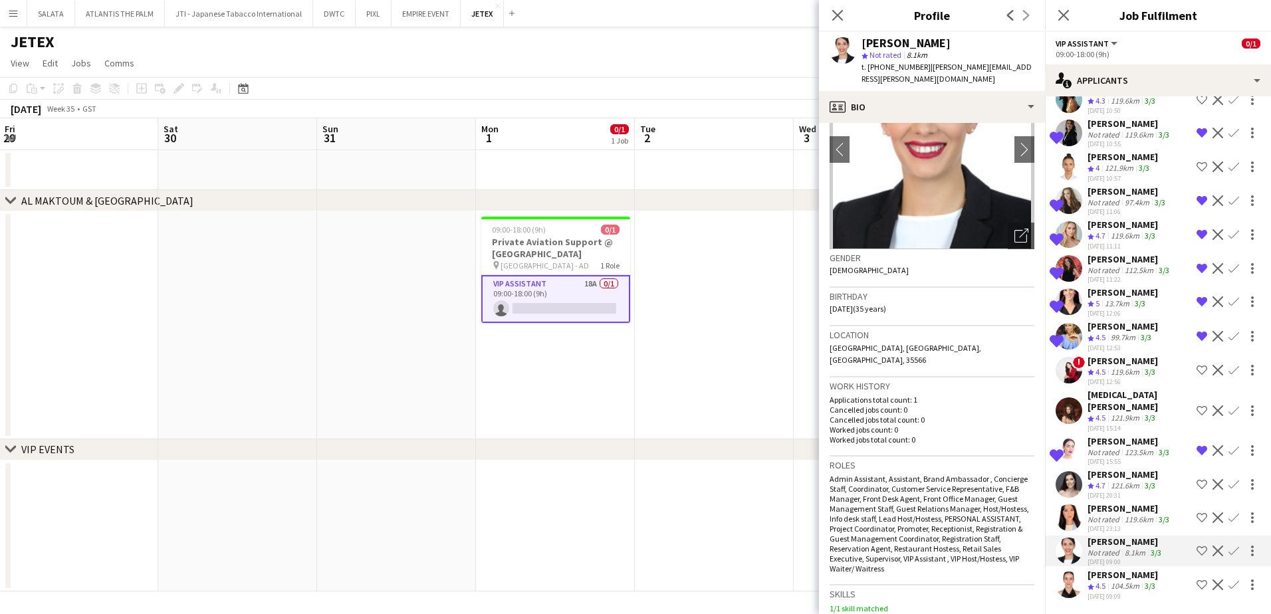
scroll to position [266, 0]
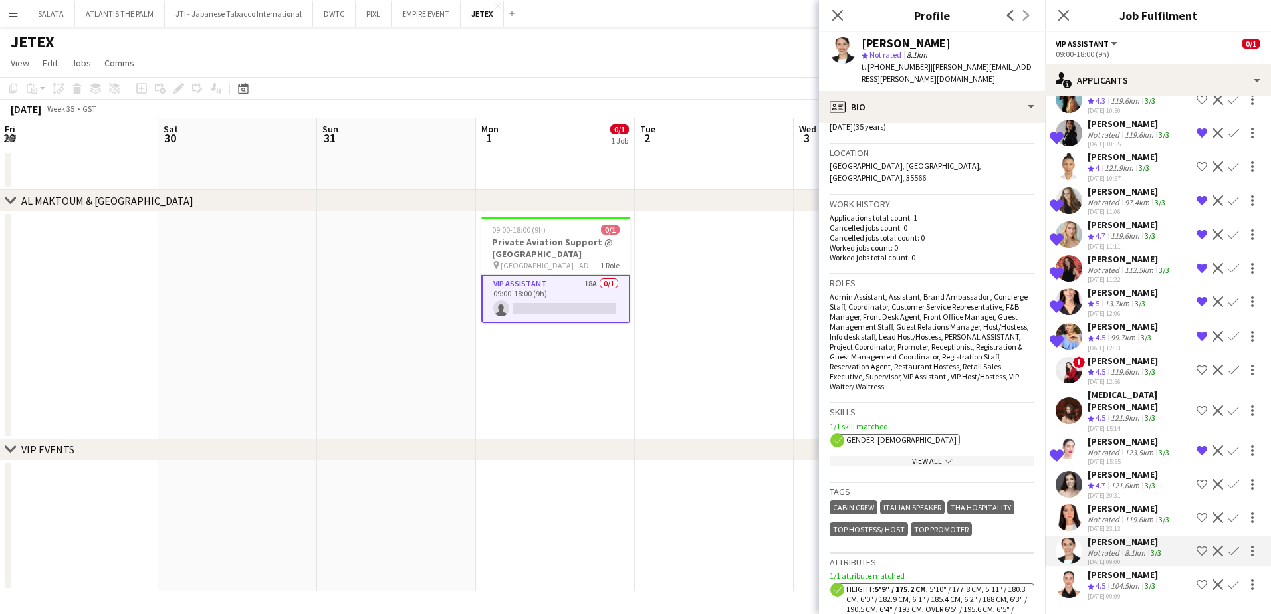
click at [1065, 505] on app-user-avatar at bounding box center [1069, 518] width 27 height 27
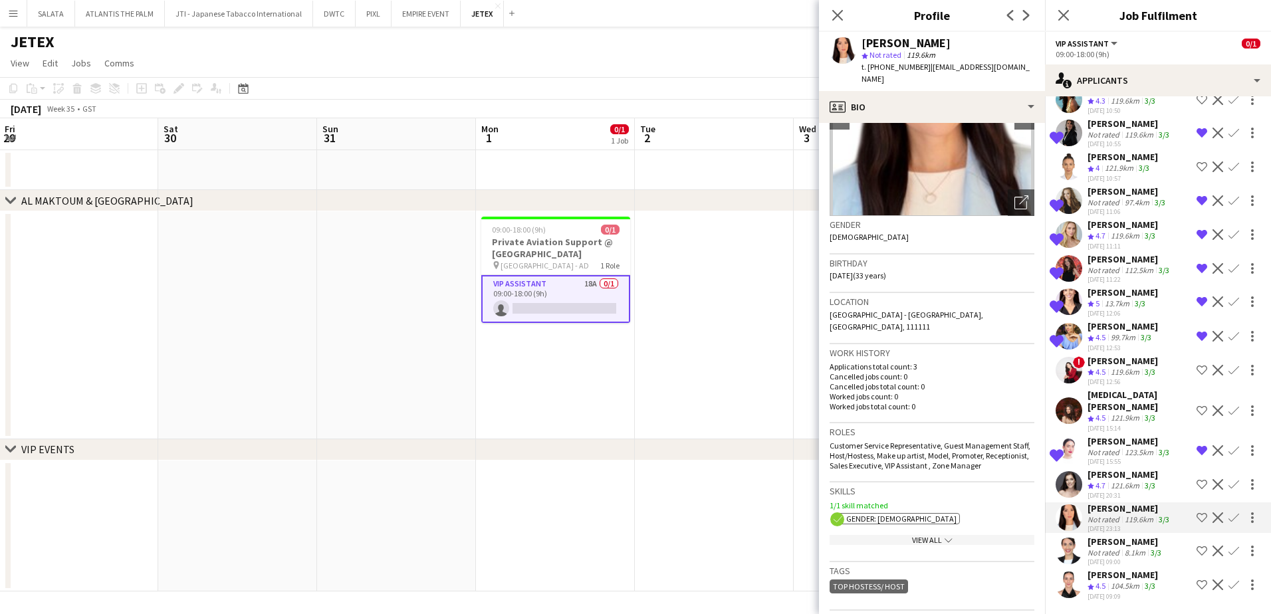
scroll to position [332, 0]
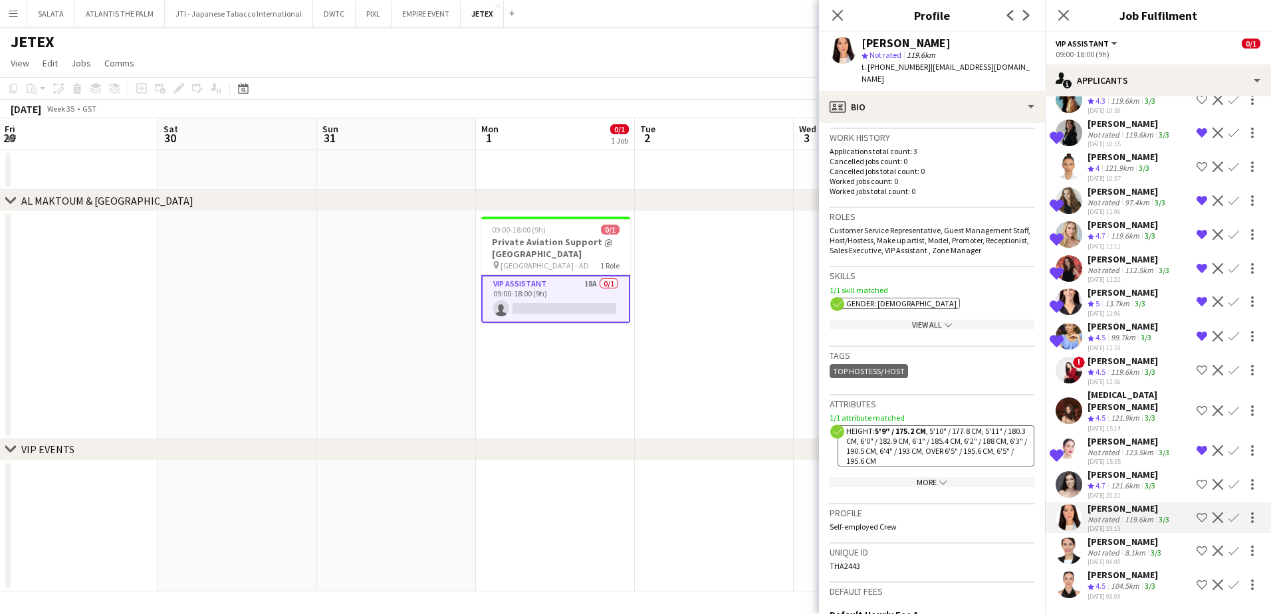
click at [940, 479] on icon "chevron-down" at bounding box center [944, 483] width 8 height 8
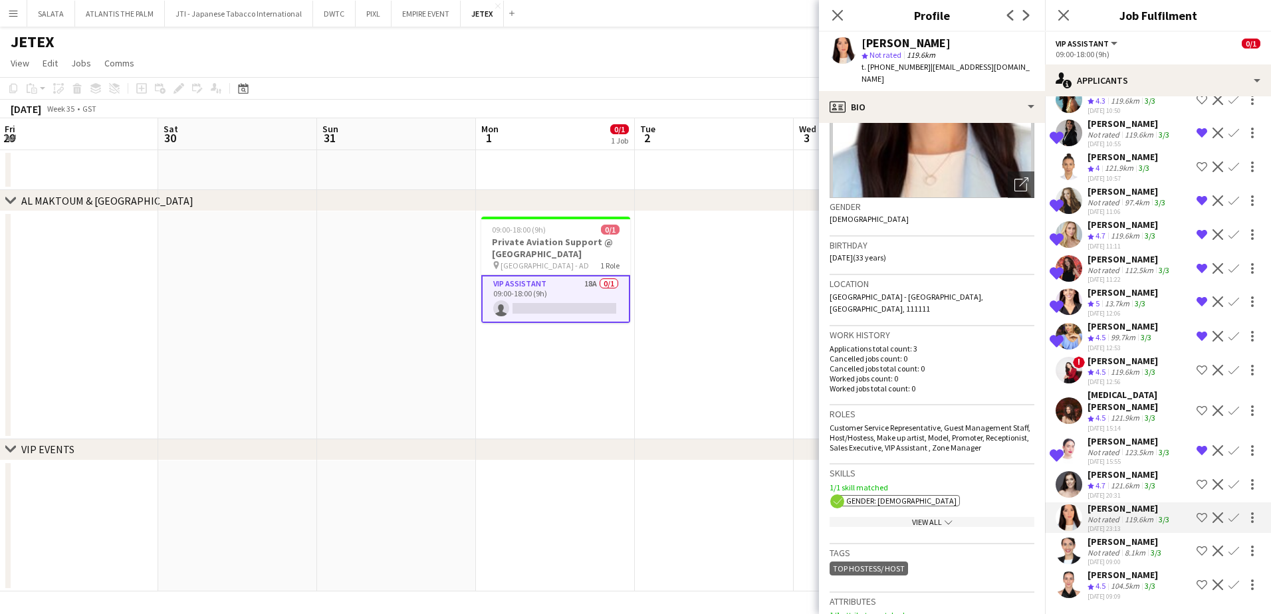
scroll to position [0, 0]
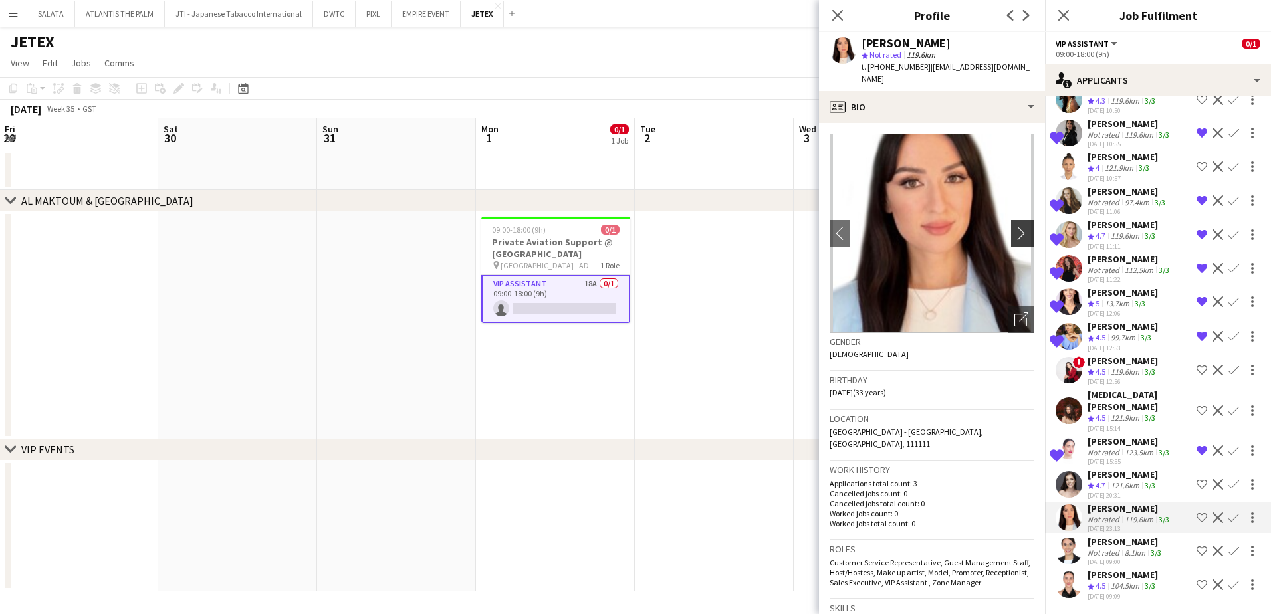
click at [1015, 226] on app-icon "chevron-right" at bounding box center [1025, 233] width 21 height 14
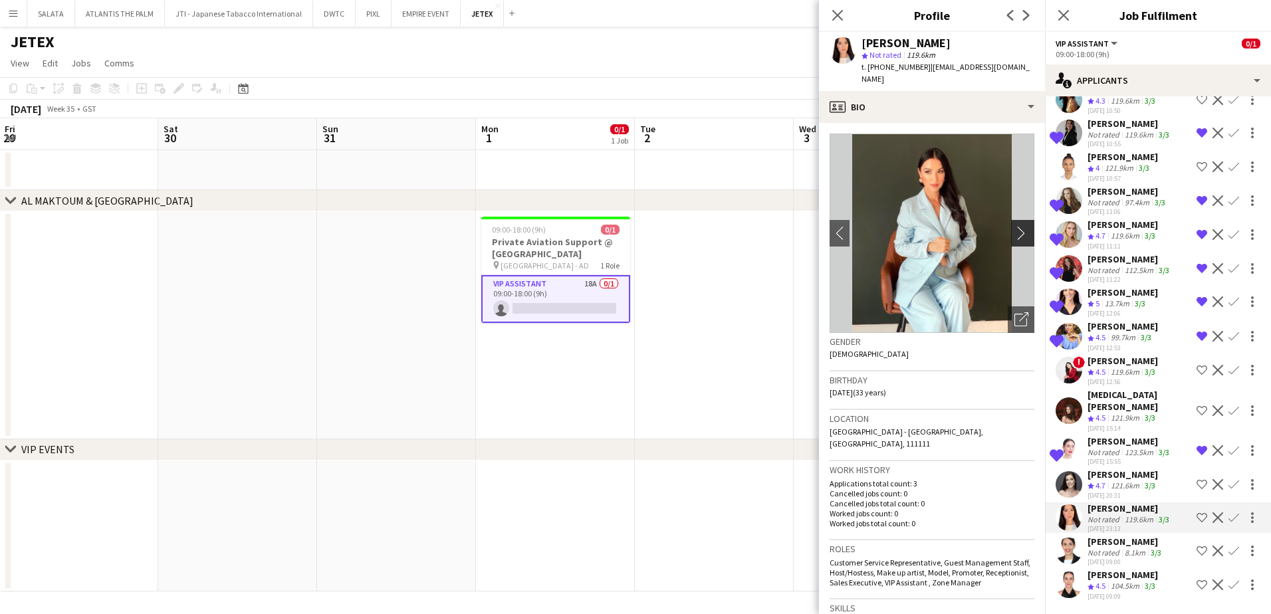
click at [1015, 226] on app-icon "chevron-right" at bounding box center [1025, 233] width 21 height 14
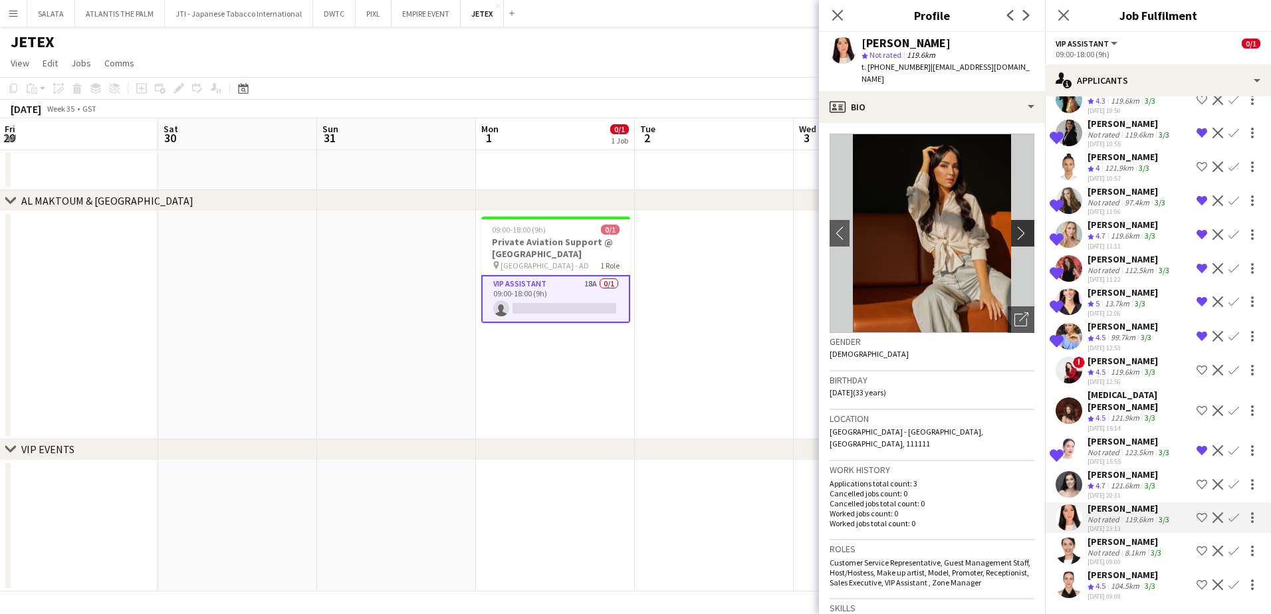
click at [1015, 226] on app-icon "chevron-right" at bounding box center [1025, 233] width 21 height 14
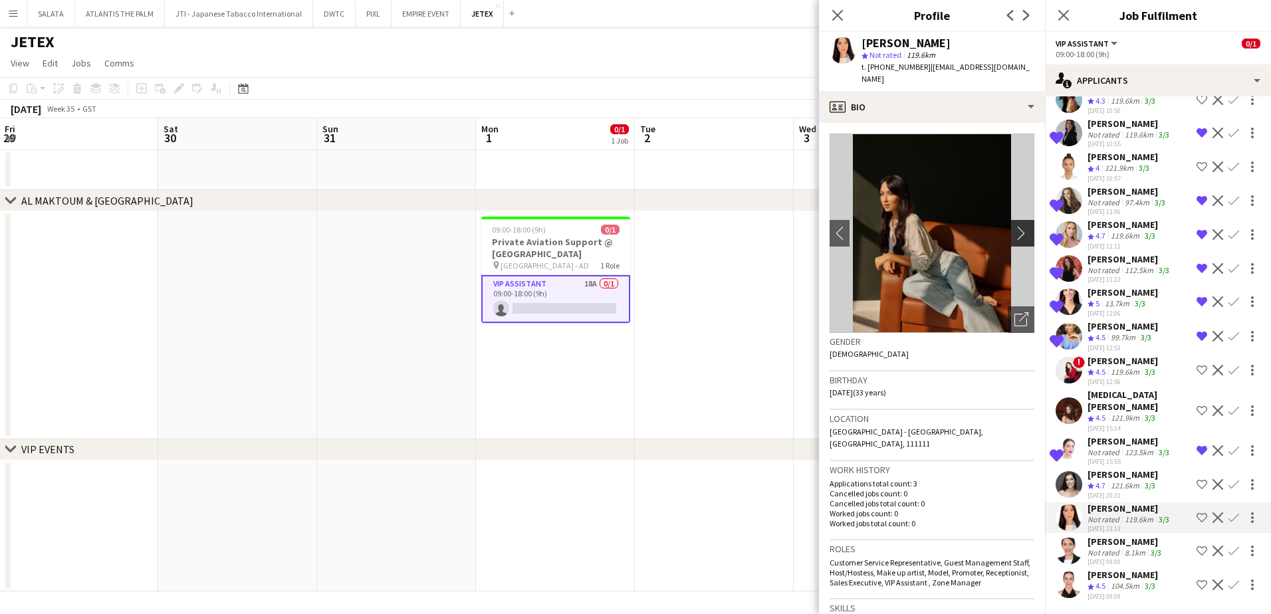
click at [1015, 226] on app-icon "chevron-right" at bounding box center [1025, 233] width 21 height 14
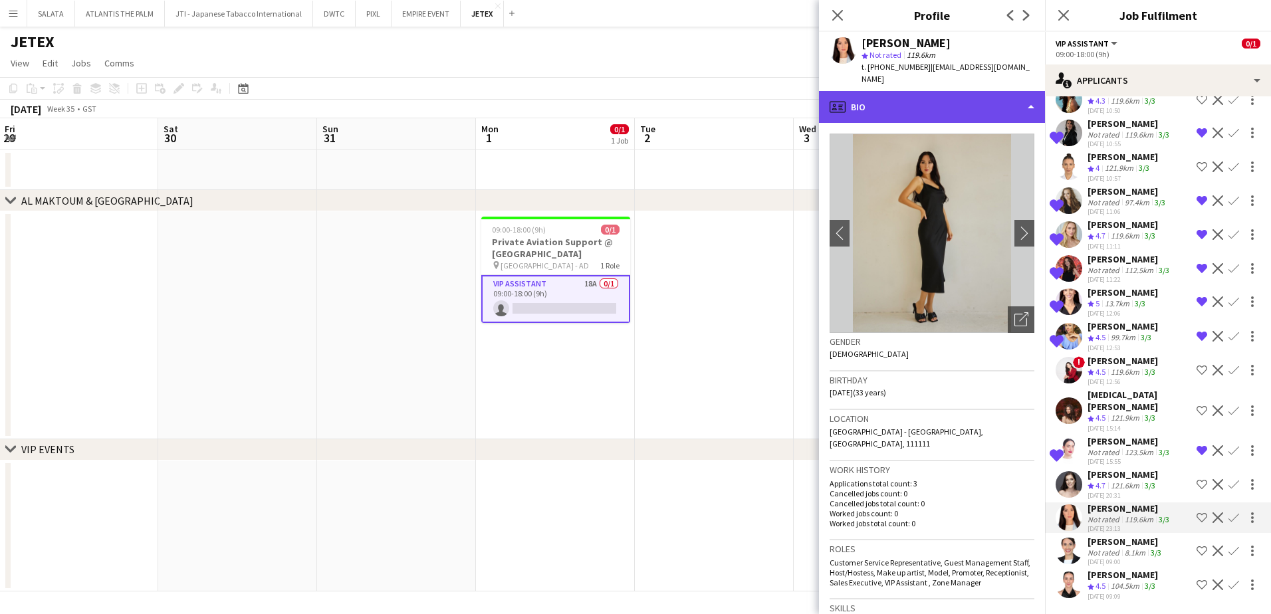
click at [896, 101] on div "profile Bio" at bounding box center [932, 107] width 226 height 32
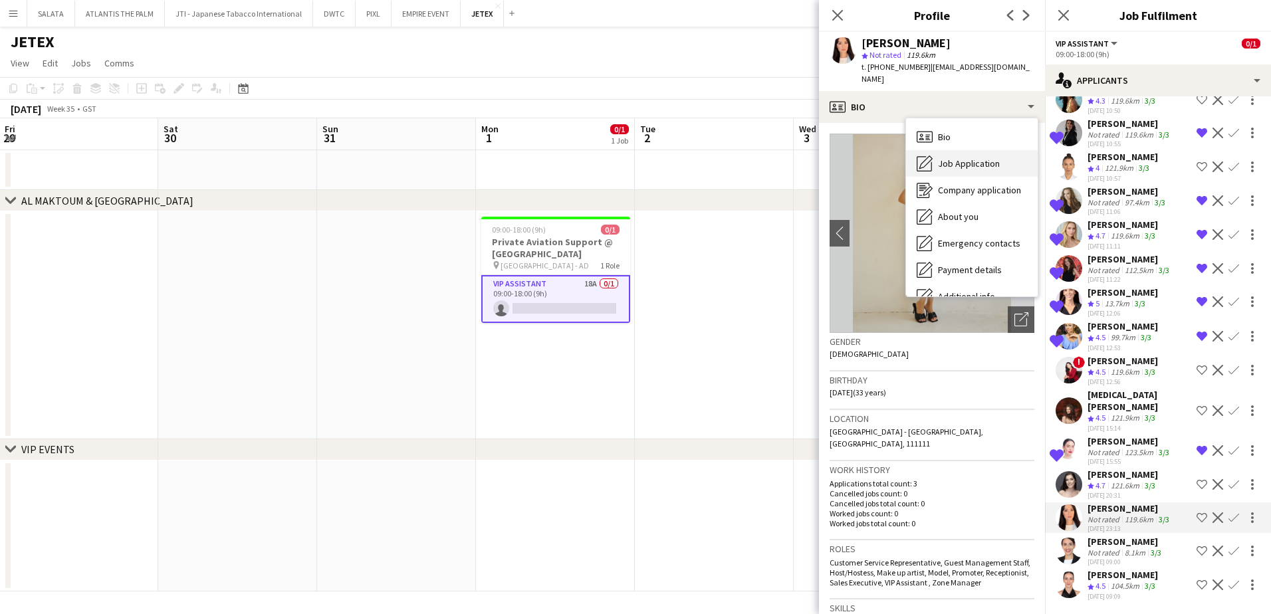
click at [954, 158] on span "Job Application" at bounding box center [969, 164] width 62 height 12
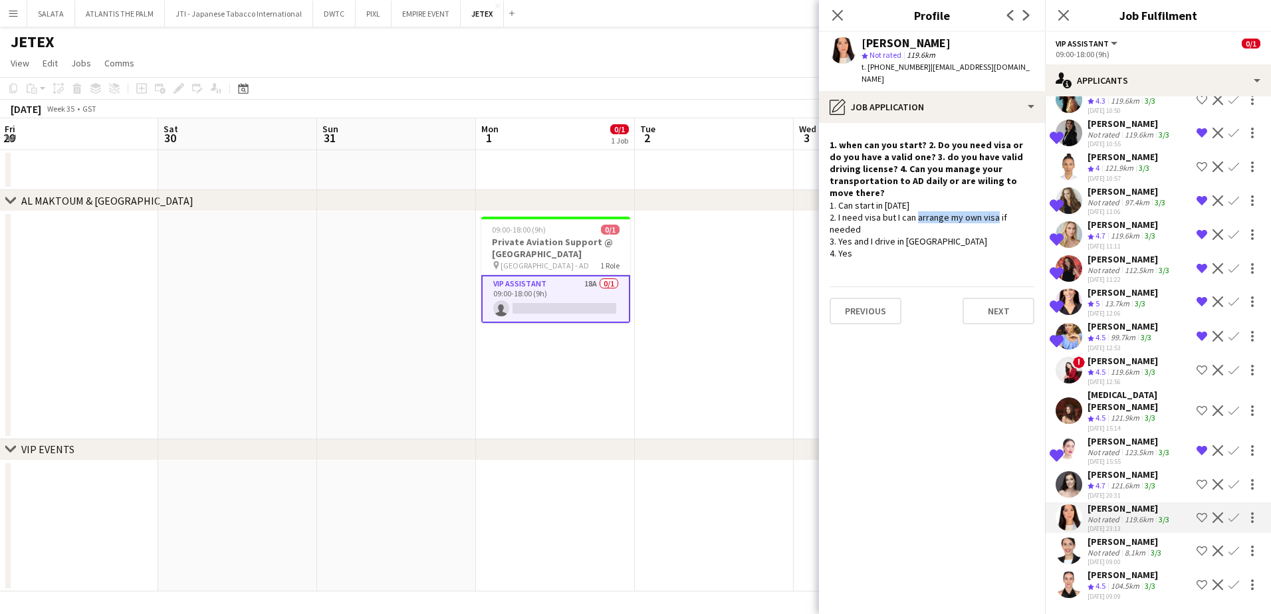
drag, startPoint x: 896, startPoint y: 194, endPoint x: 969, endPoint y: 194, distance: 73.1
click at [969, 199] on div "1. Can start in October 2025 2. I need visa but I can arrange my own visa if ne…" at bounding box center [932, 229] width 205 height 61
click at [1065, 471] on app-user-avatar at bounding box center [1069, 484] width 27 height 27
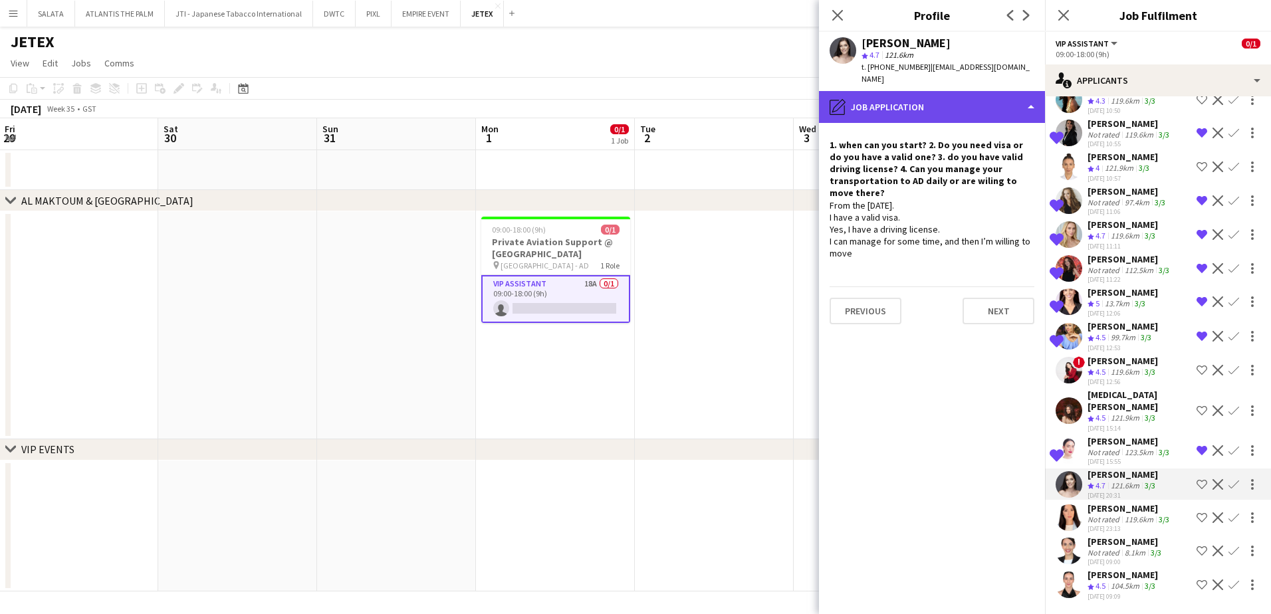
click at [883, 107] on div "pencil4 Job Application" at bounding box center [932, 107] width 226 height 32
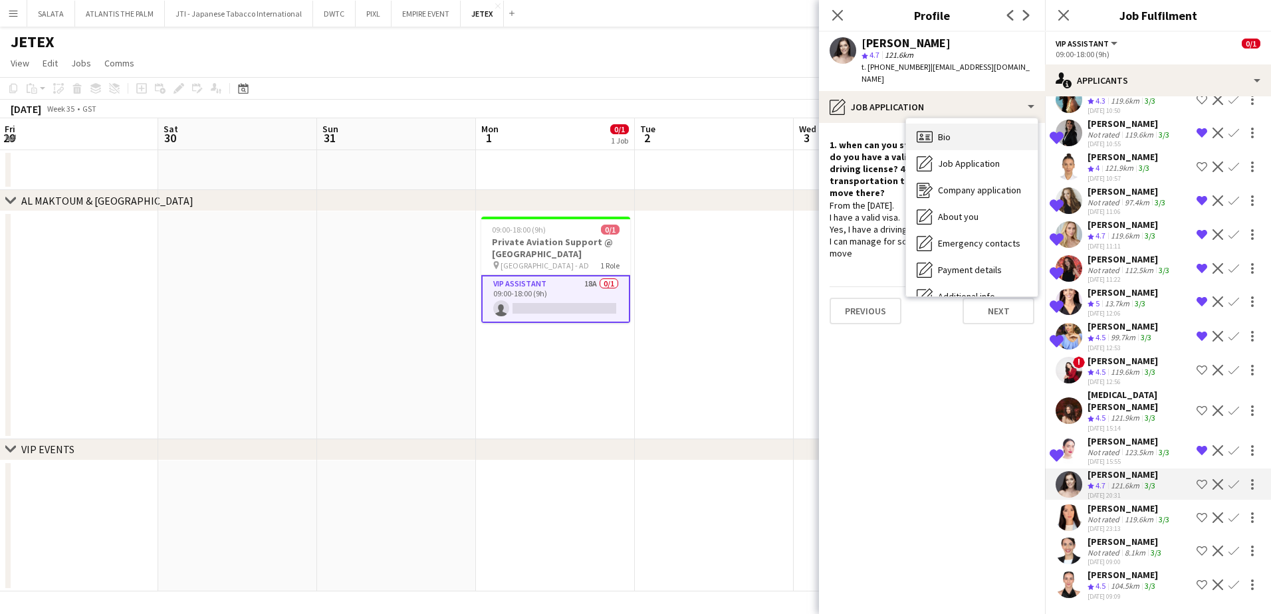
click at [929, 129] on icon "Bio" at bounding box center [925, 137] width 16 height 16
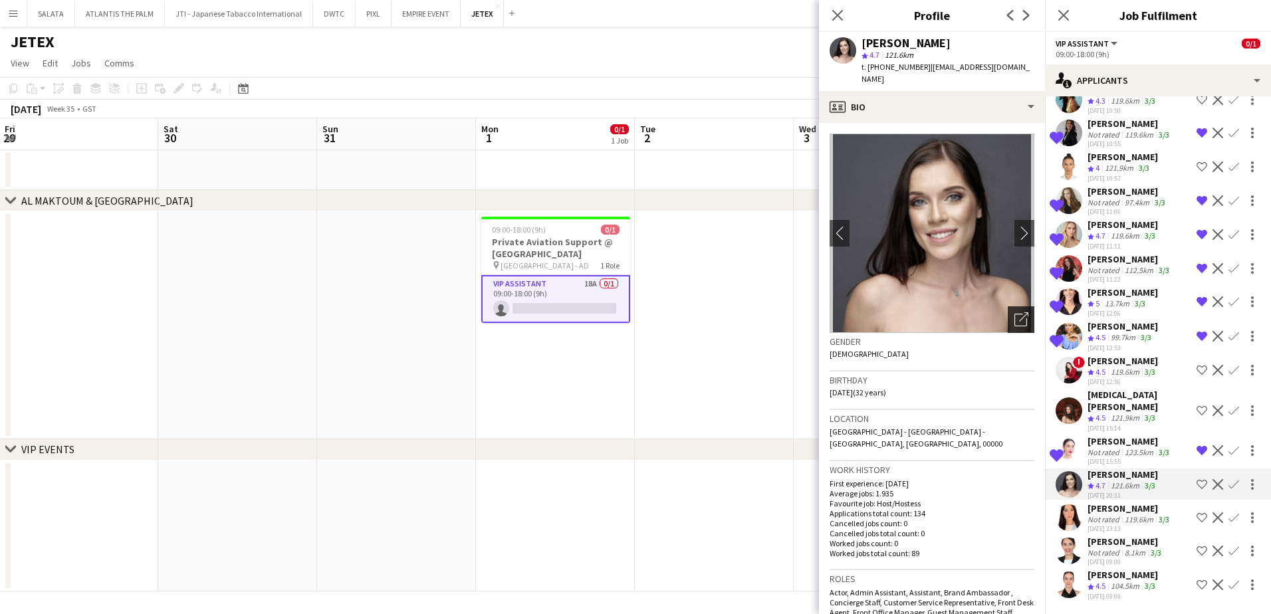
click at [1019, 313] on icon at bounding box center [1023, 317] width 9 height 9
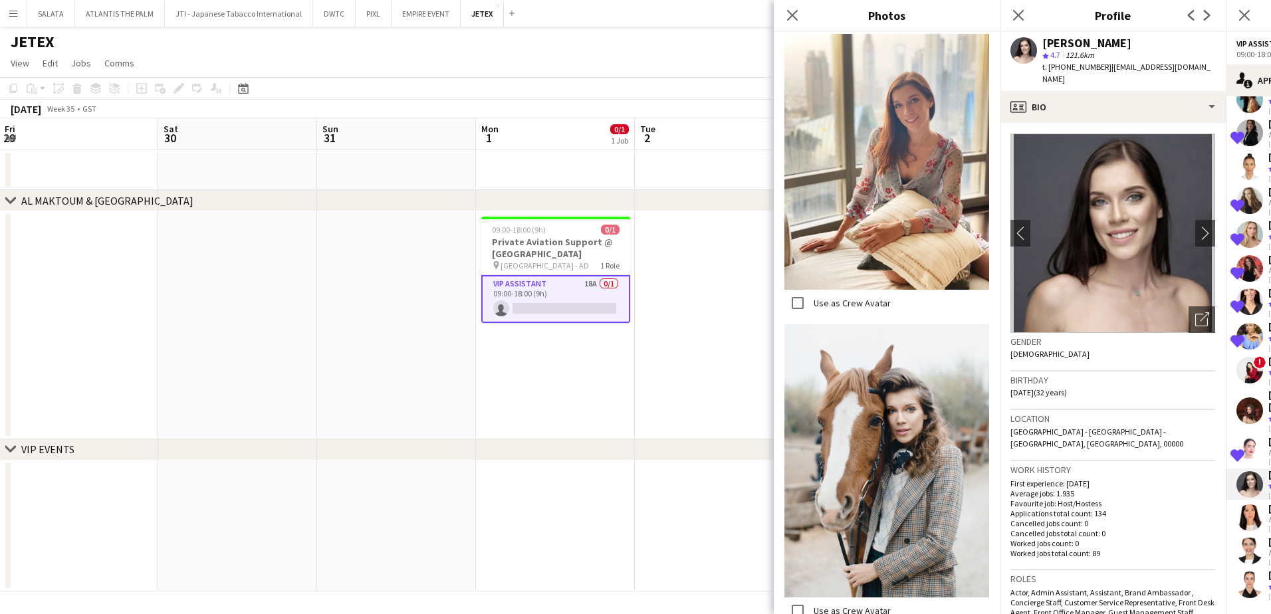
scroll to position [4813, 0]
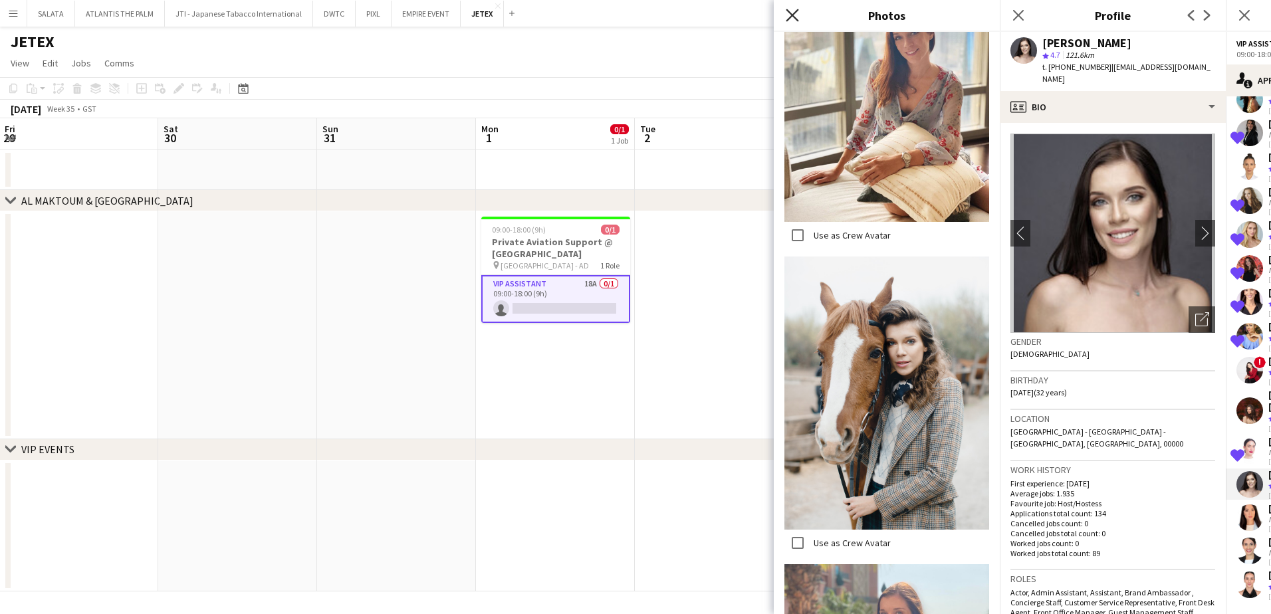
click at [789, 14] on icon "Close pop-in" at bounding box center [792, 15] width 13 height 13
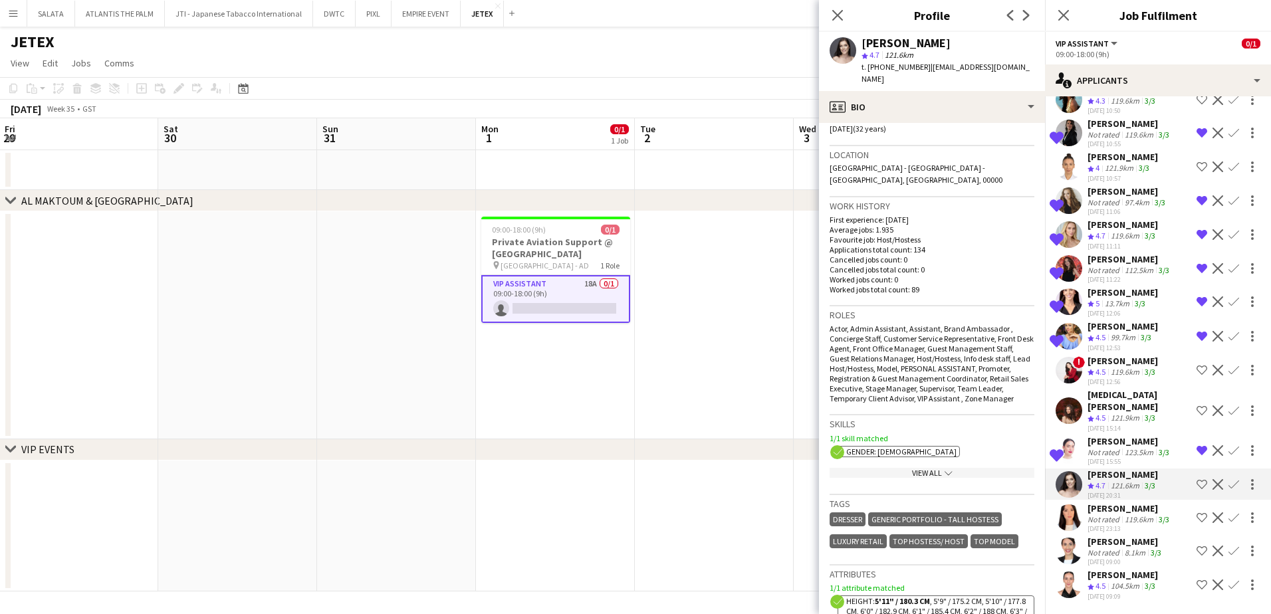
scroll to position [399, 0]
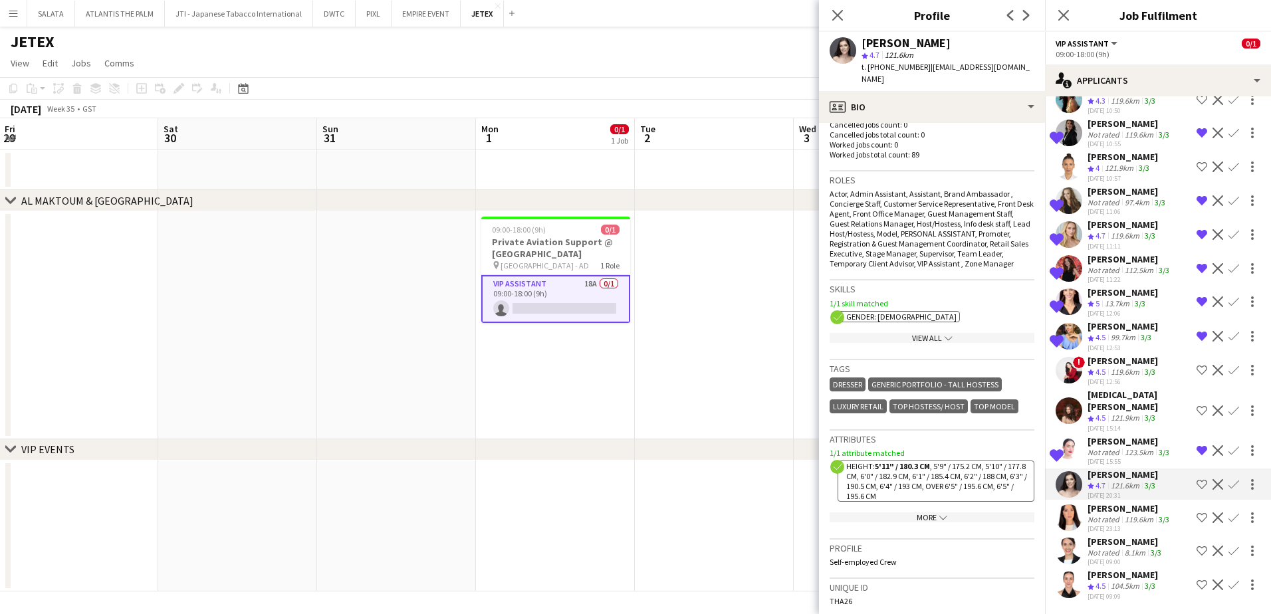
click at [920, 513] on div "More chevron-down" at bounding box center [932, 518] width 205 height 10
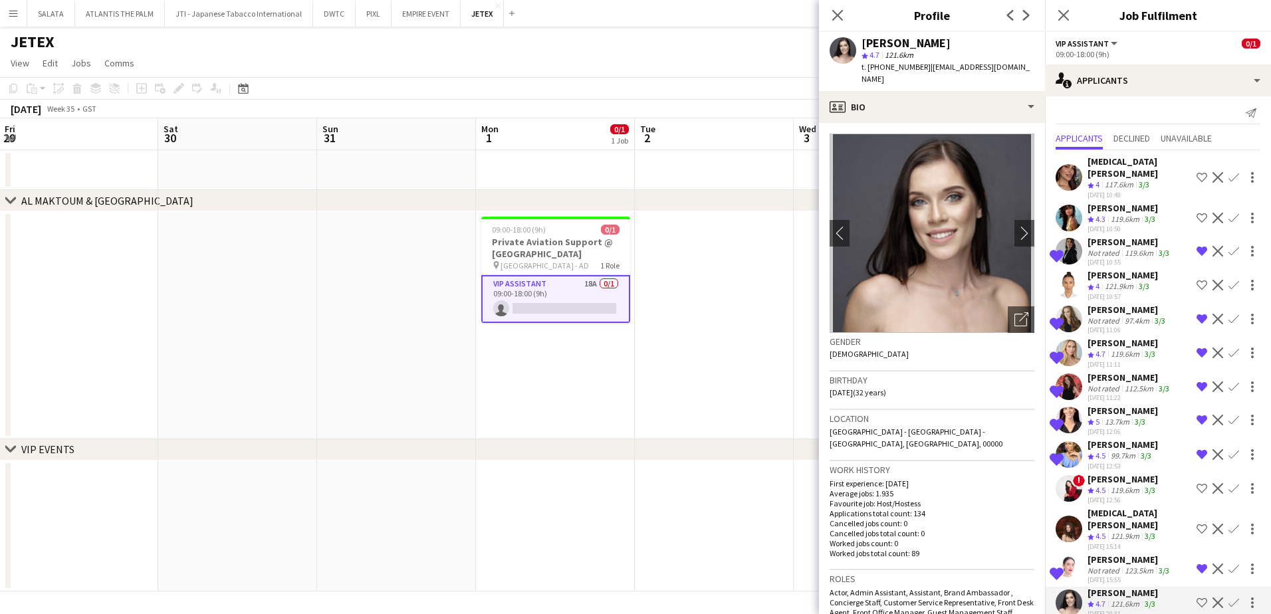
scroll to position [0, 0]
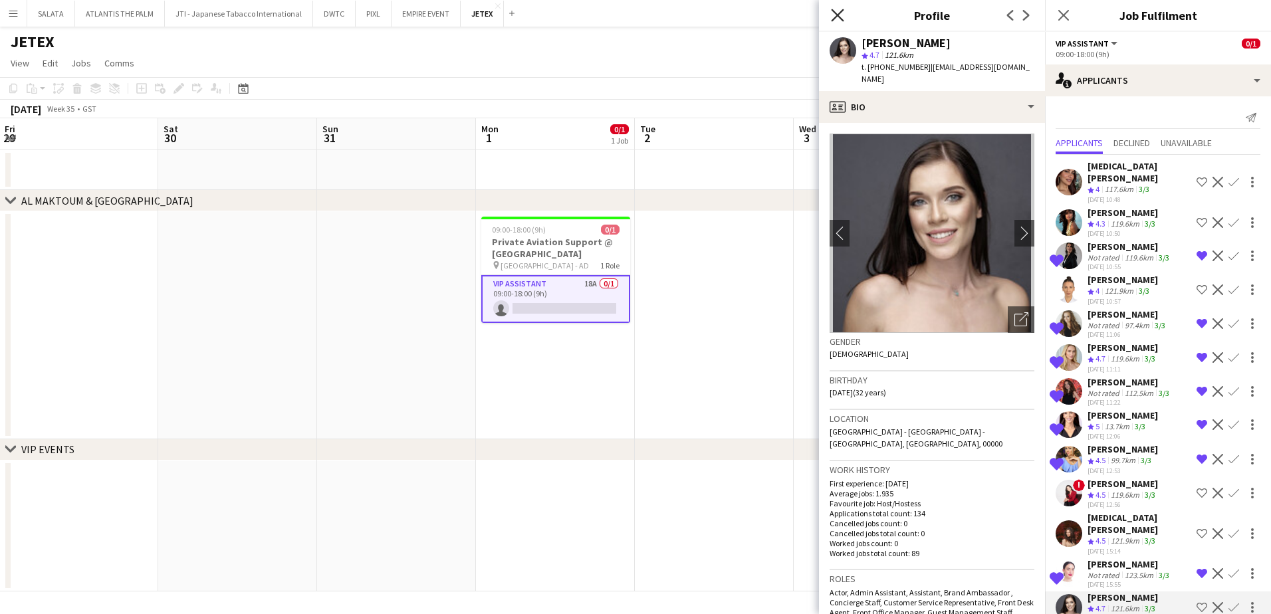
click at [835, 19] on icon "Close pop-in" at bounding box center [837, 15] width 13 height 13
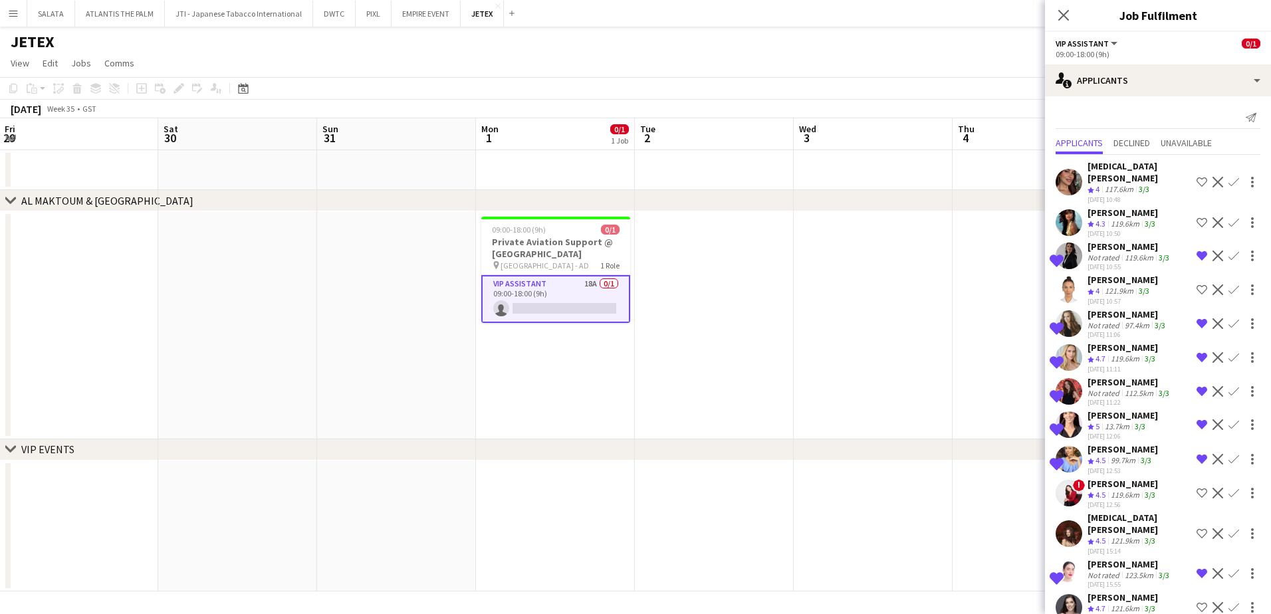
click at [1060, 19] on icon "Close pop-in" at bounding box center [1064, 15] width 11 height 11
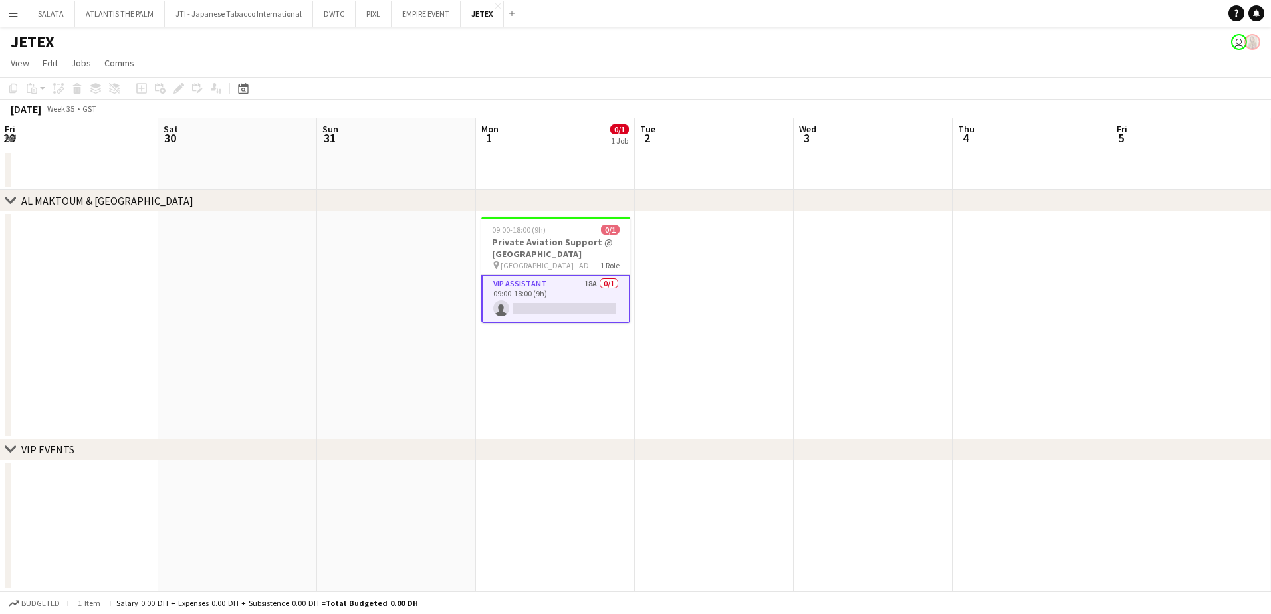
click at [755, 44] on div "JETEX user" at bounding box center [635, 39] width 1271 height 25
